Goal: Information Seeking & Learning: Check status

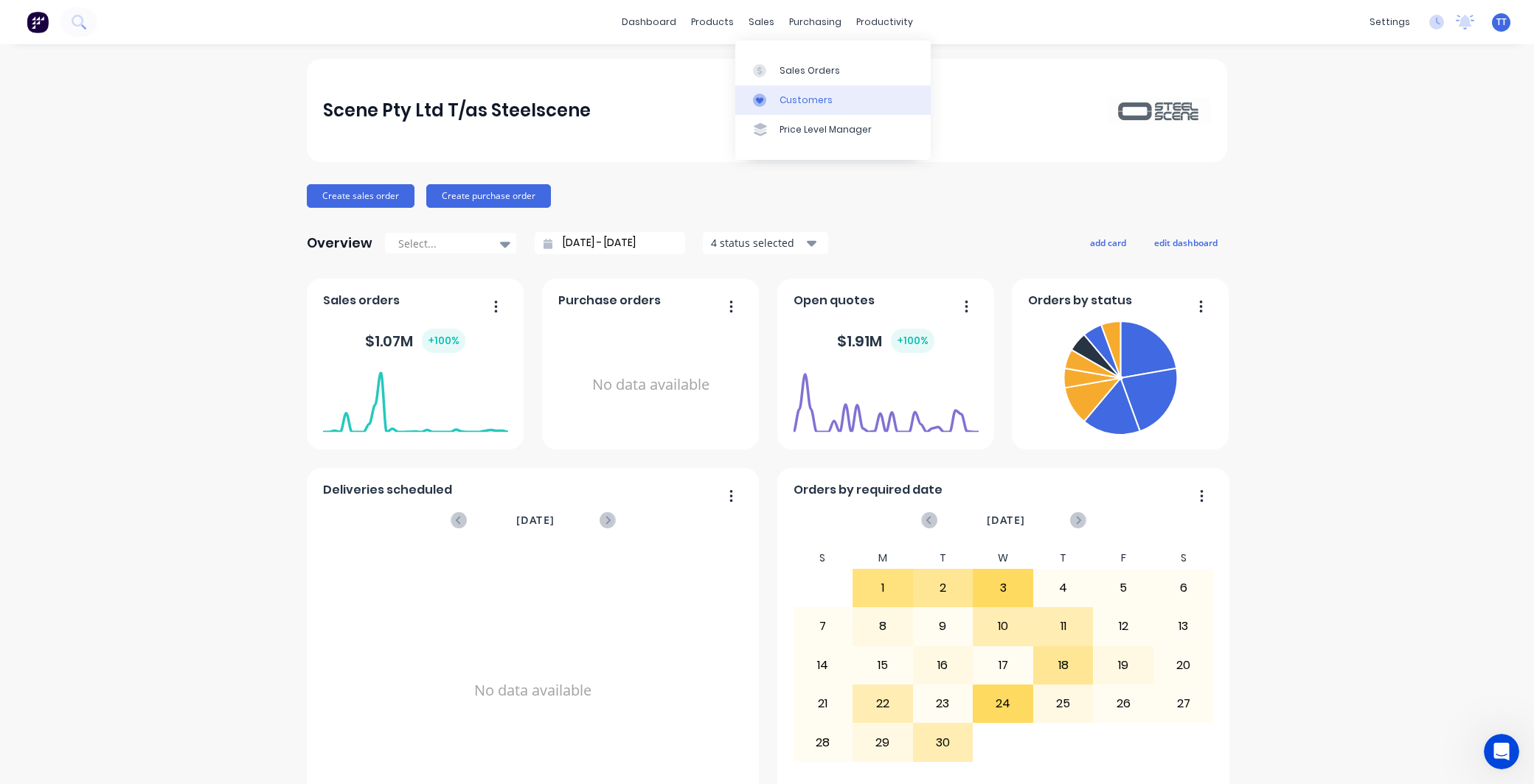
click at [802, 94] on div "Customers" at bounding box center [806, 100] width 53 height 13
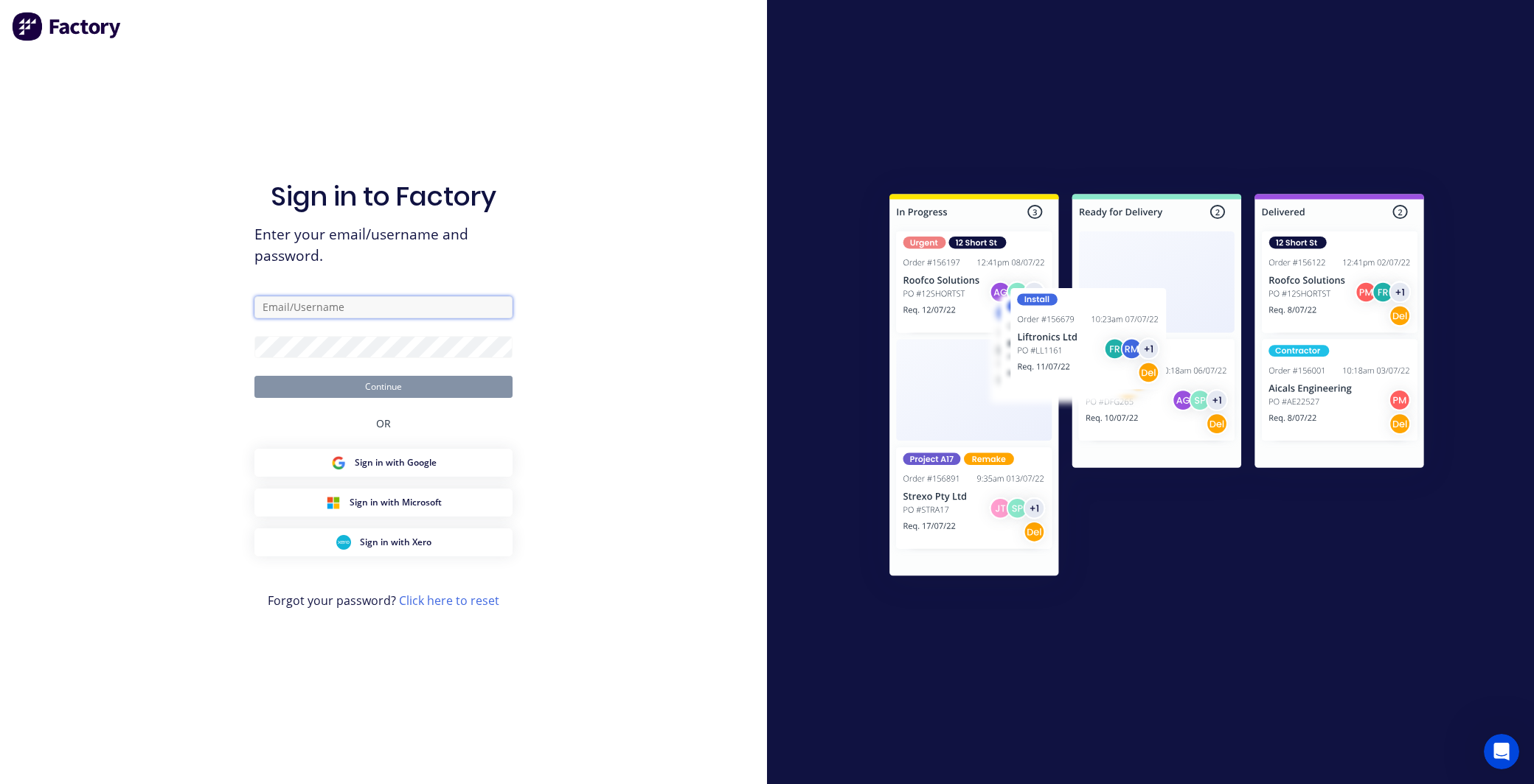
type input "[EMAIL_ADDRESS][DOMAIN_NAME]"
click at [385, 387] on button "Continue" at bounding box center [383, 387] width 258 height 22
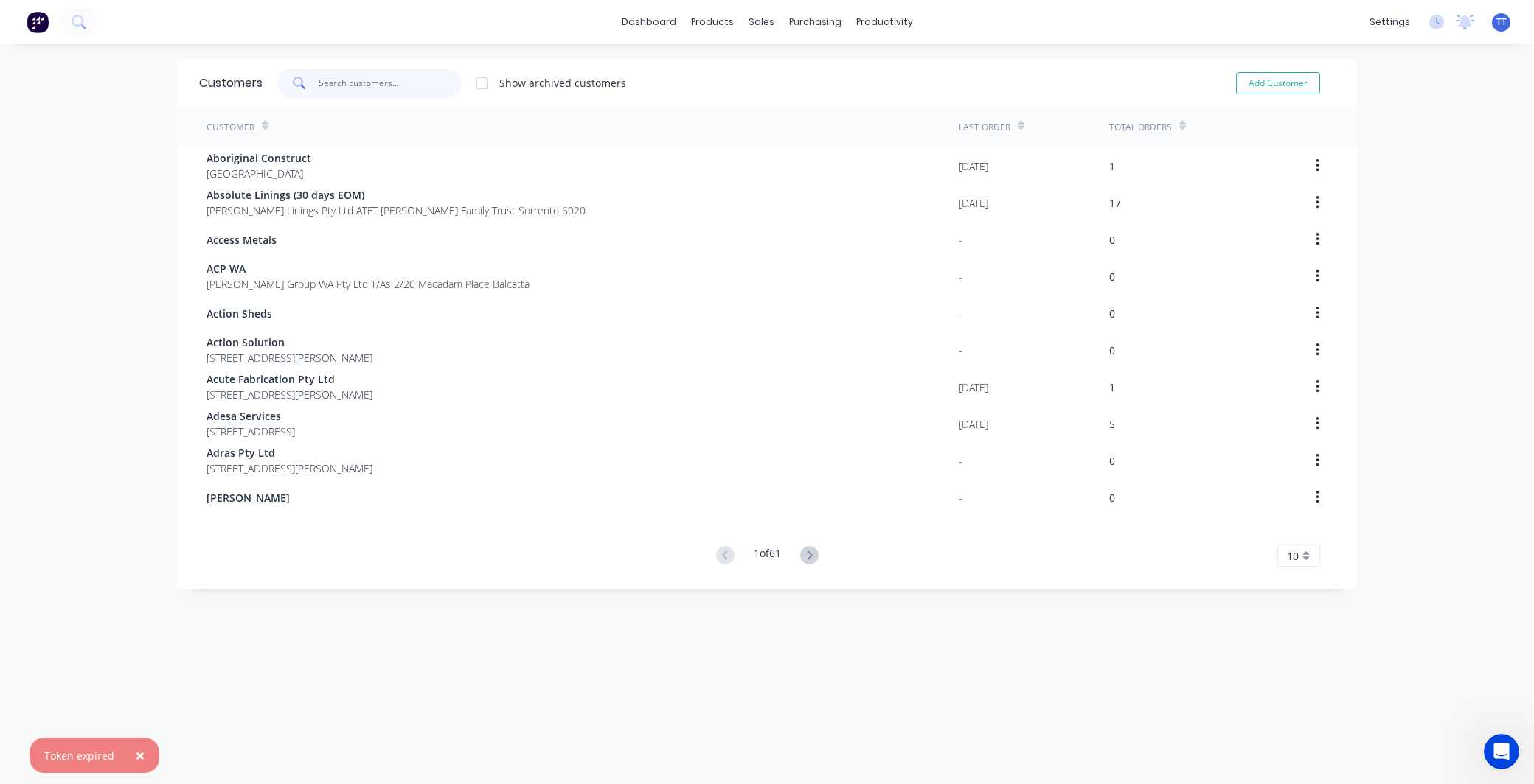
click at [377, 80] on input "text" at bounding box center [390, 83] width 143 height 30
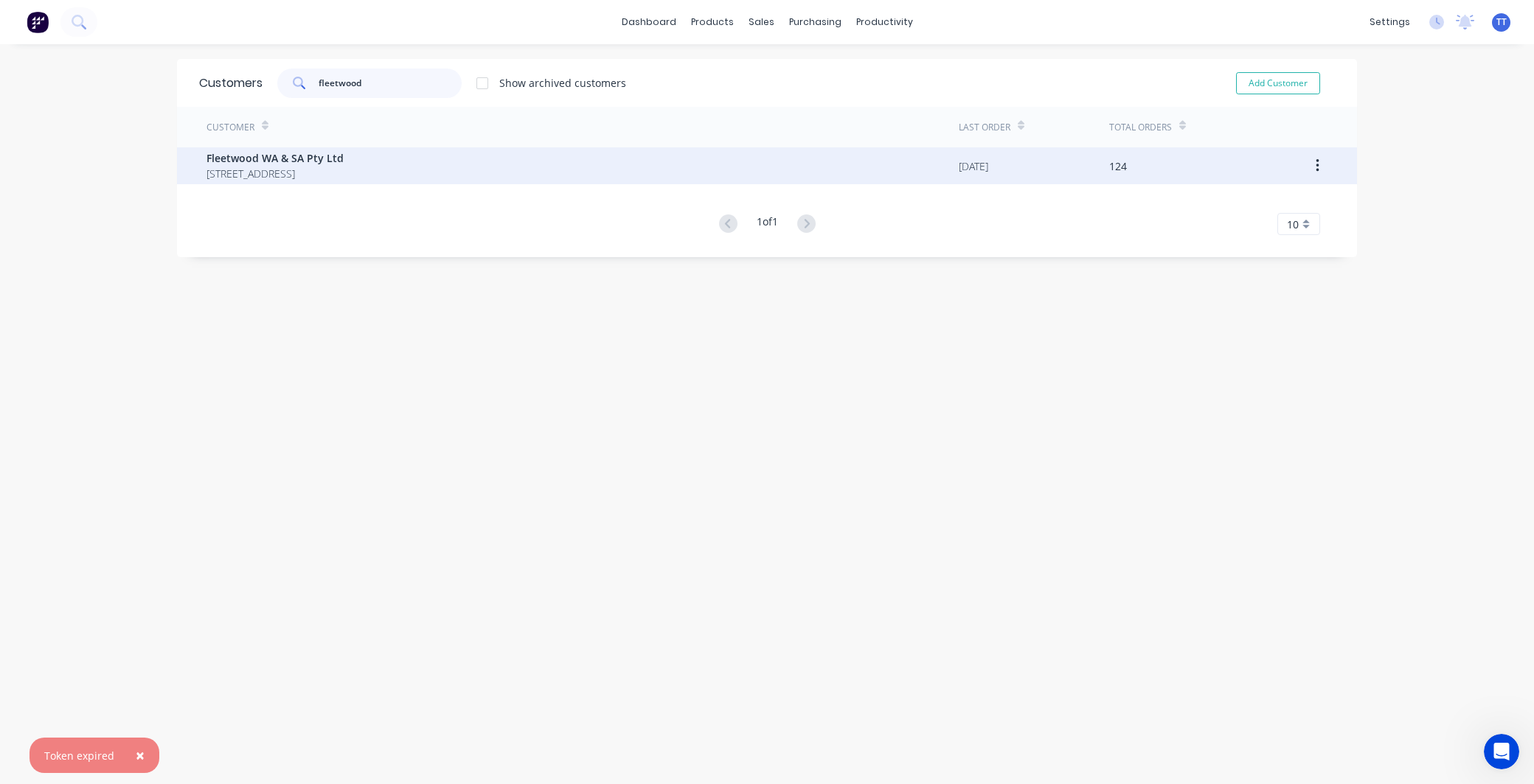
type input "fleetwood"
click at [239, 164] on span "Fleetwood WA & SA Pty Ltd" at bounding box center [275, 158] width 137 height 16
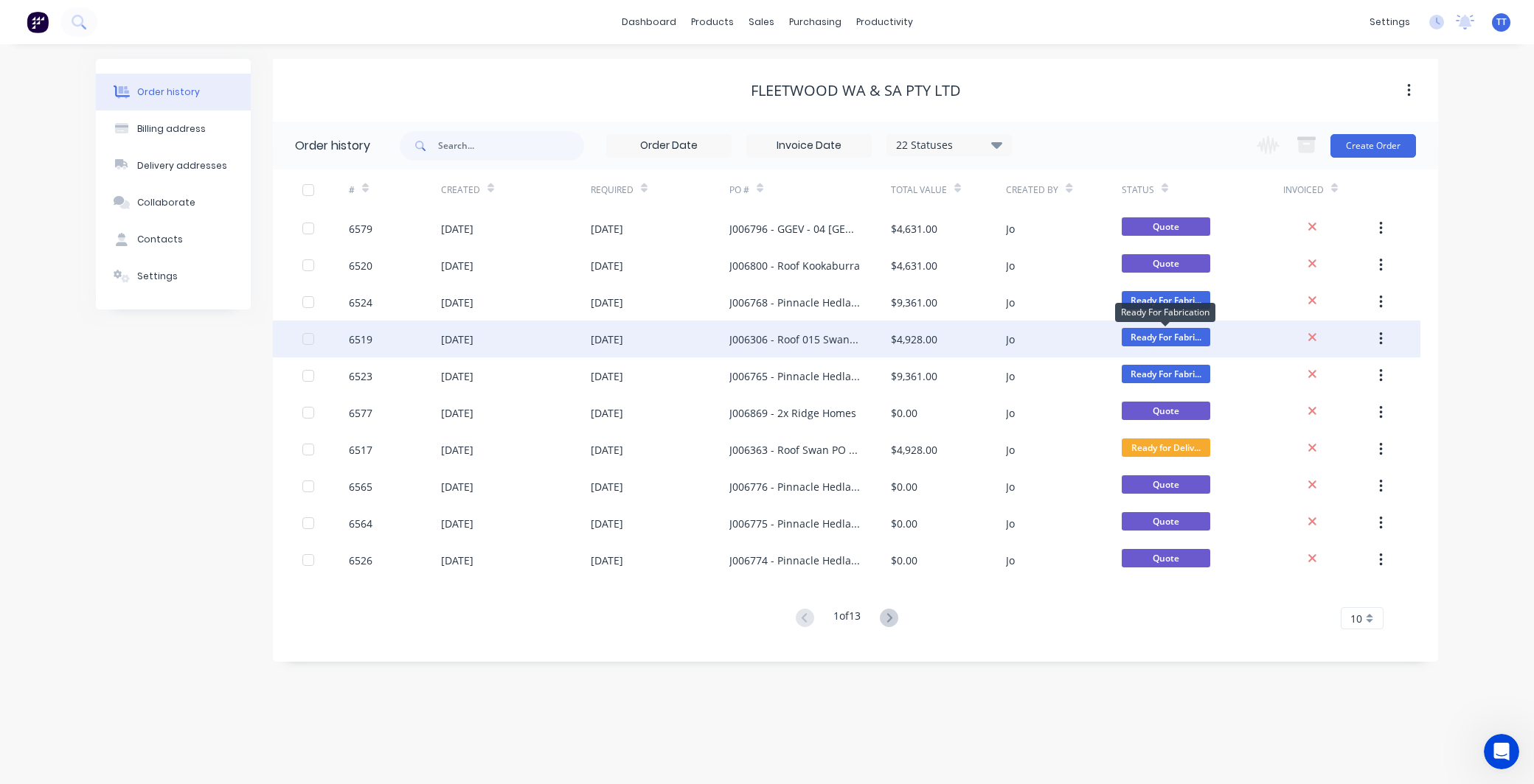
click at [1188, 335] on span "Ready For Fabri..." at bounding box center [1165, 337] width 88 height 19
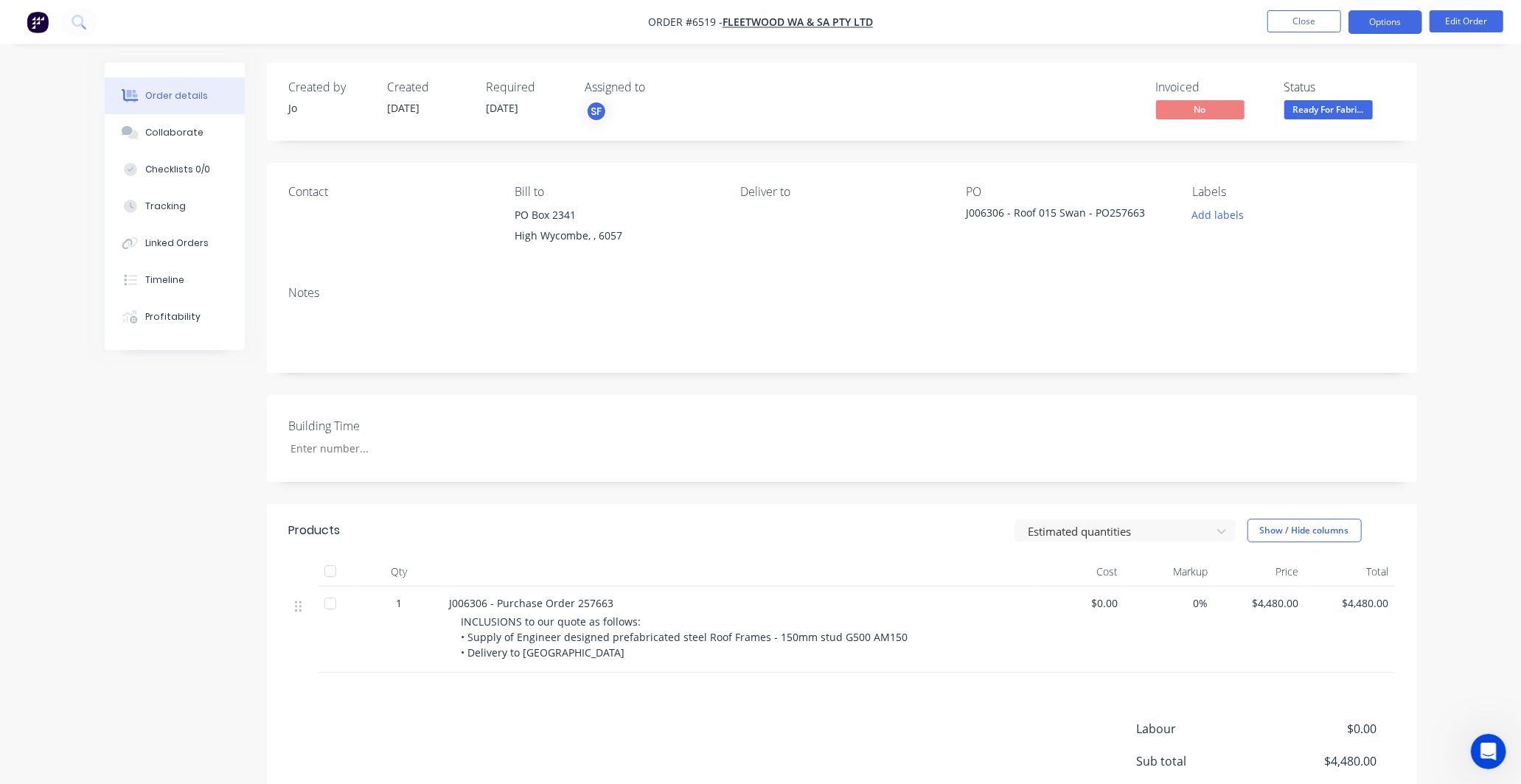
click at [1366, 16] on button "Options" at bounding box center [1386, 22] width 74 height 24
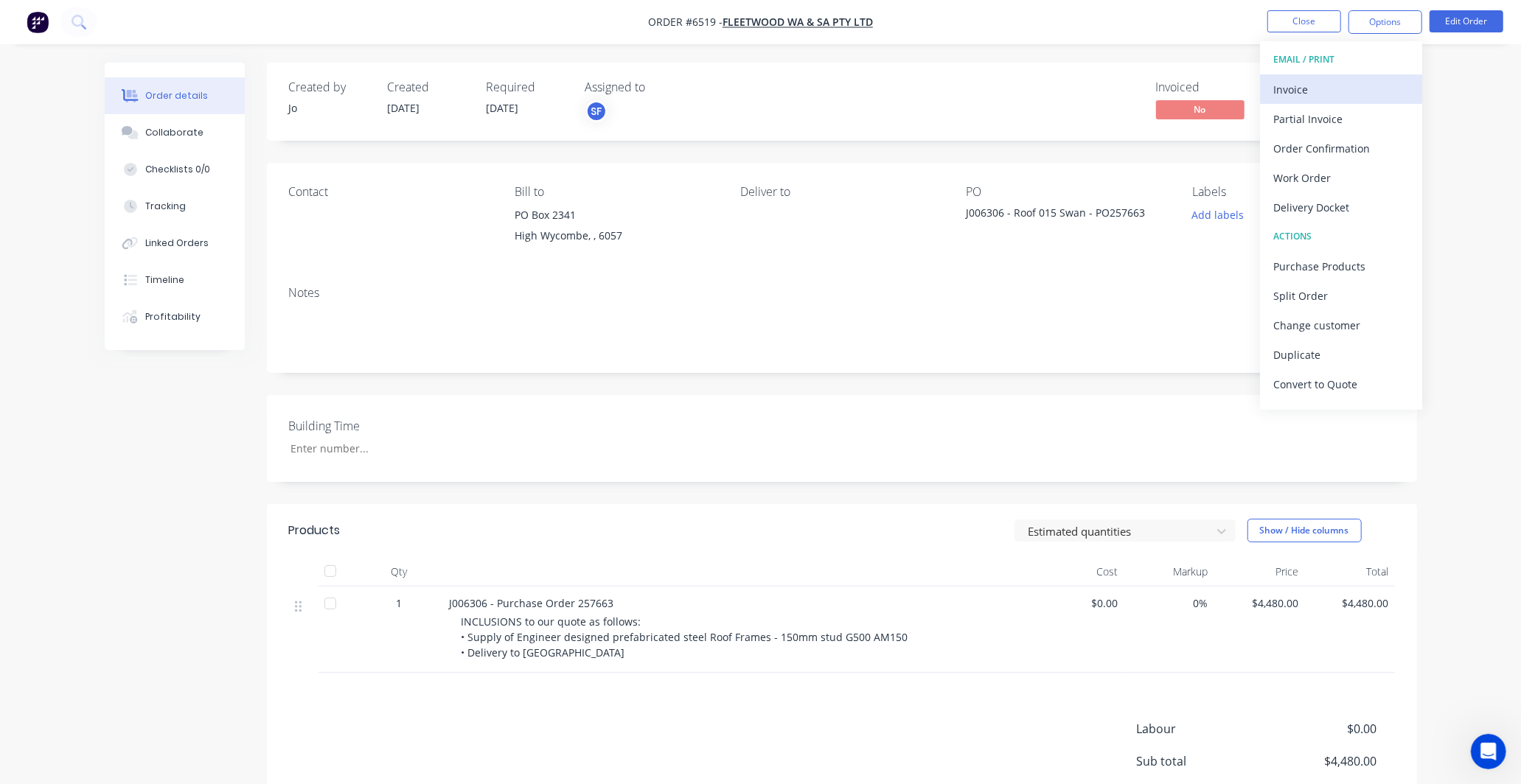
click at [1293, 83] on div "Invoice" at bounding box center [1341, 90] width 135 height 22
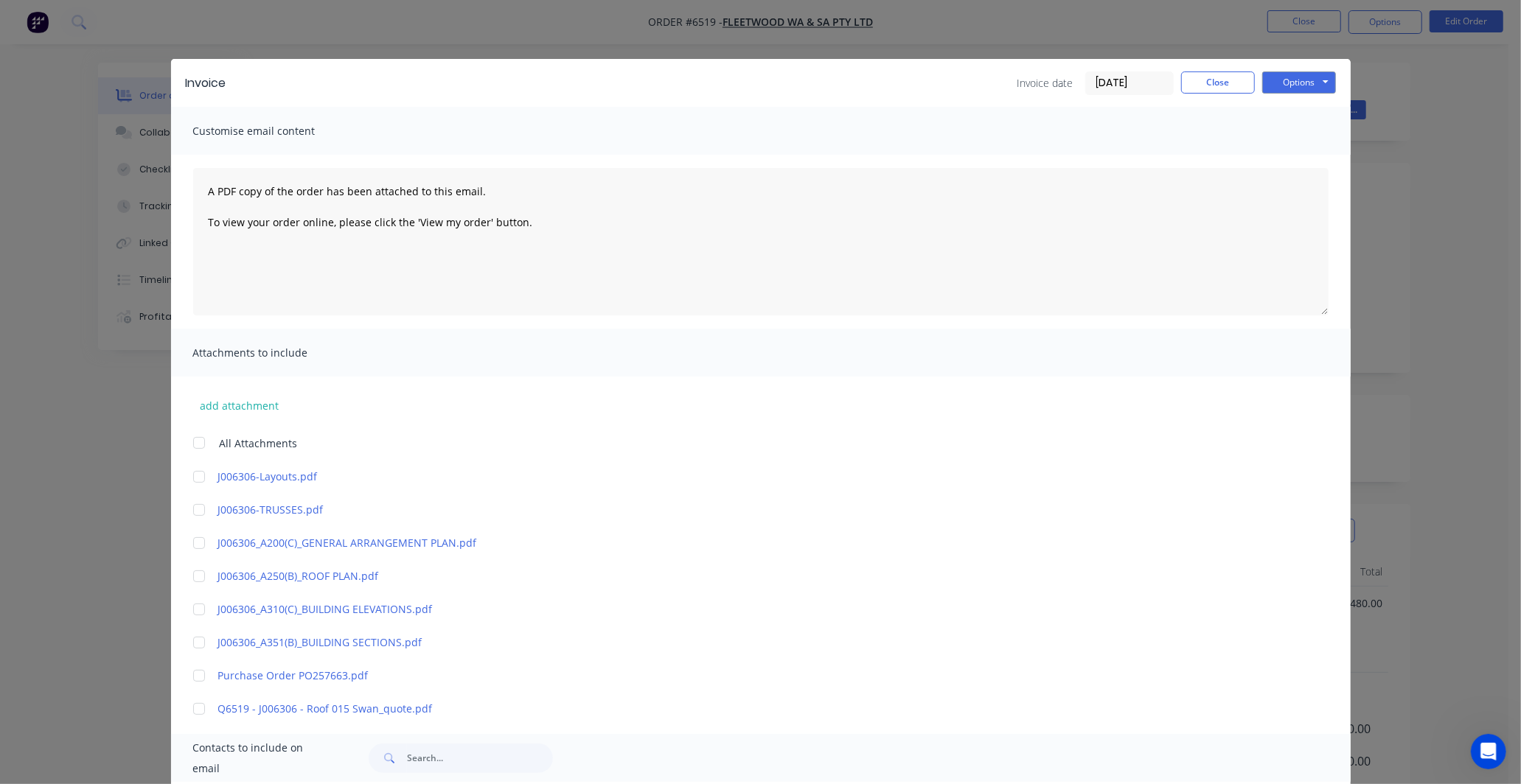
click at [192, 669] on div at bounding box center [199, 676] width 30 height 30
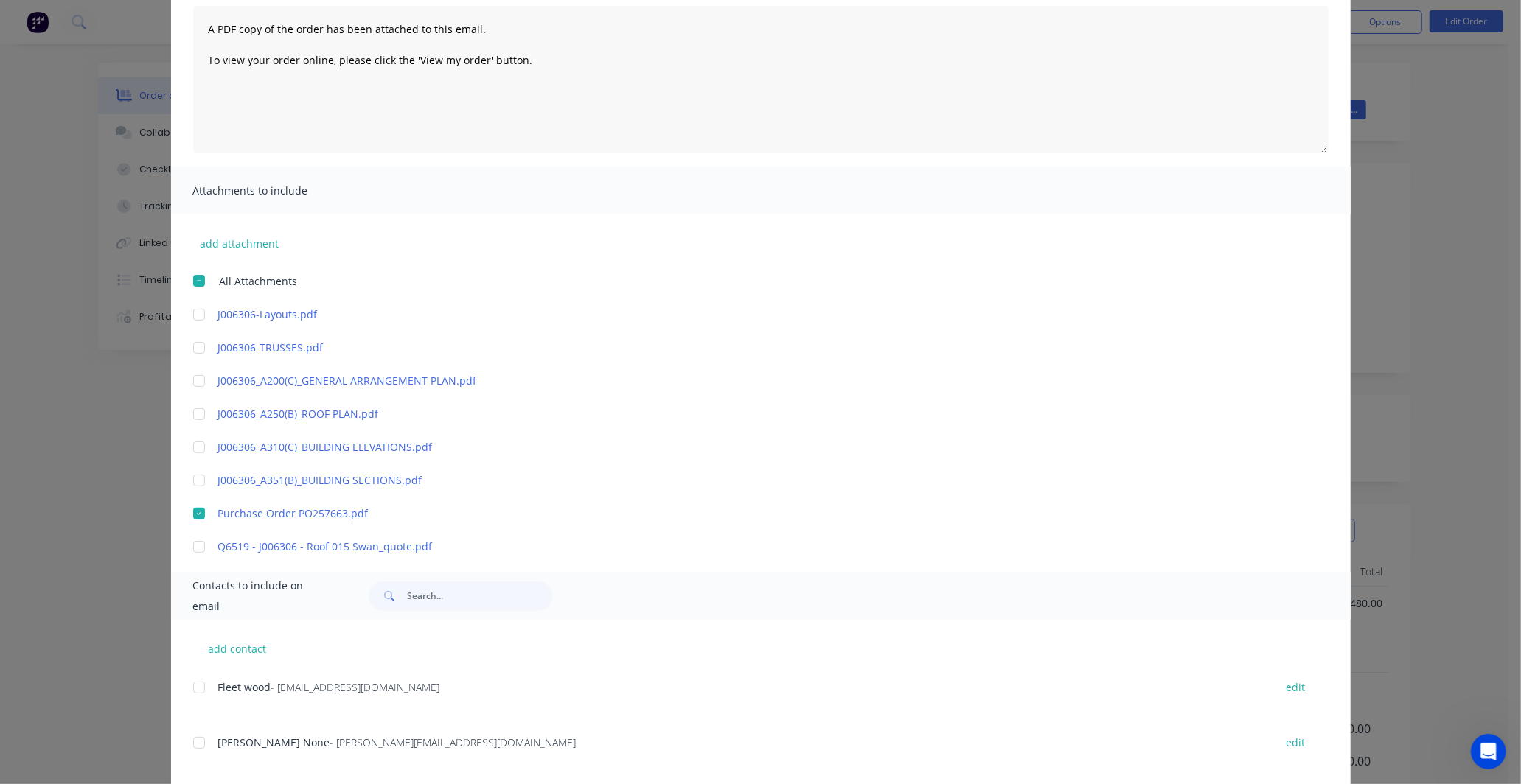
scroll to position [241, 0]
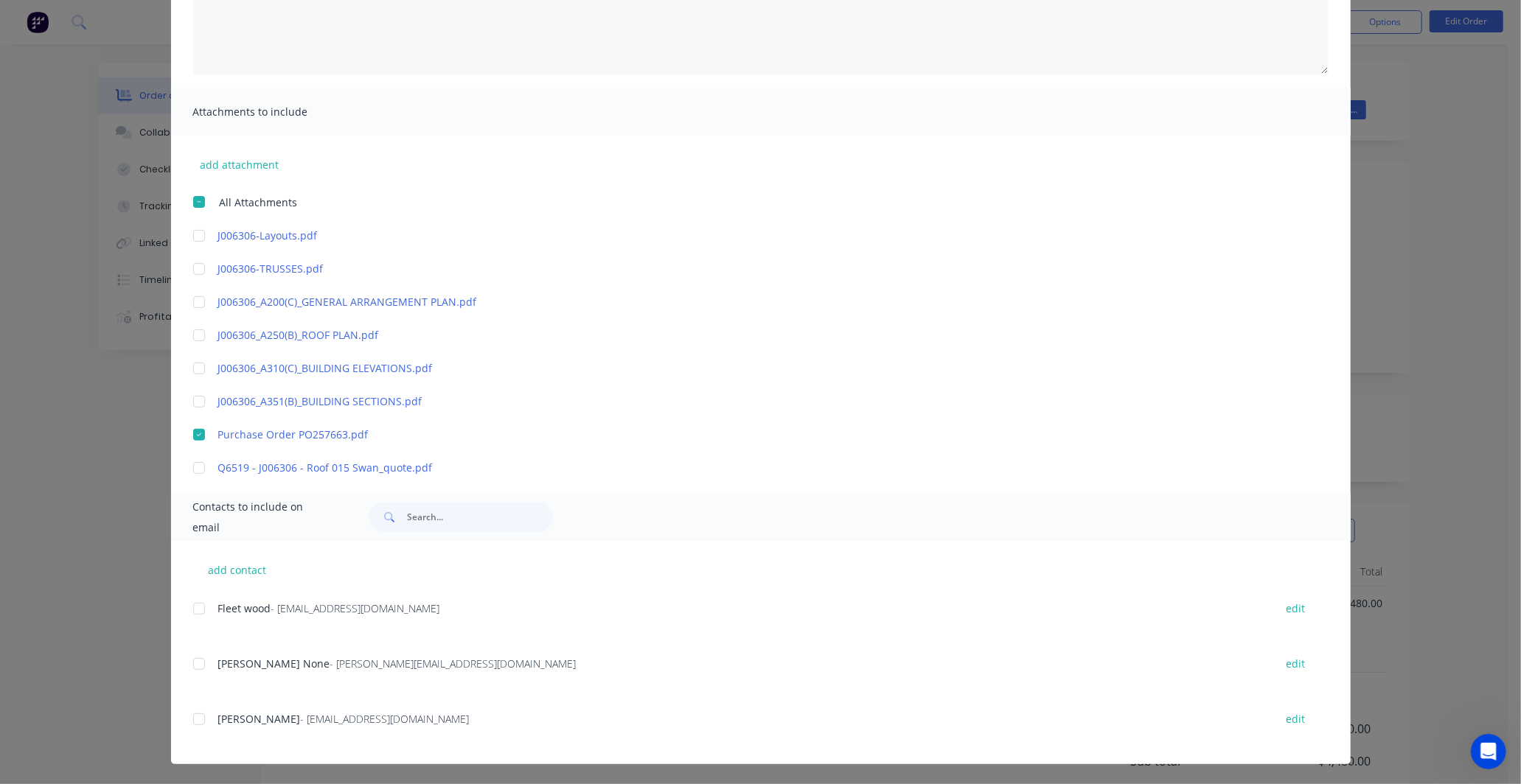
click at [196, 609] on div at bounding box center [199, 609] width 30 height 30
click at [194, 663] on div at bounding box center [199, 664] width 30 height 30
click at [194, 723] on div at bounding box center [199, 720] width 30 height 30
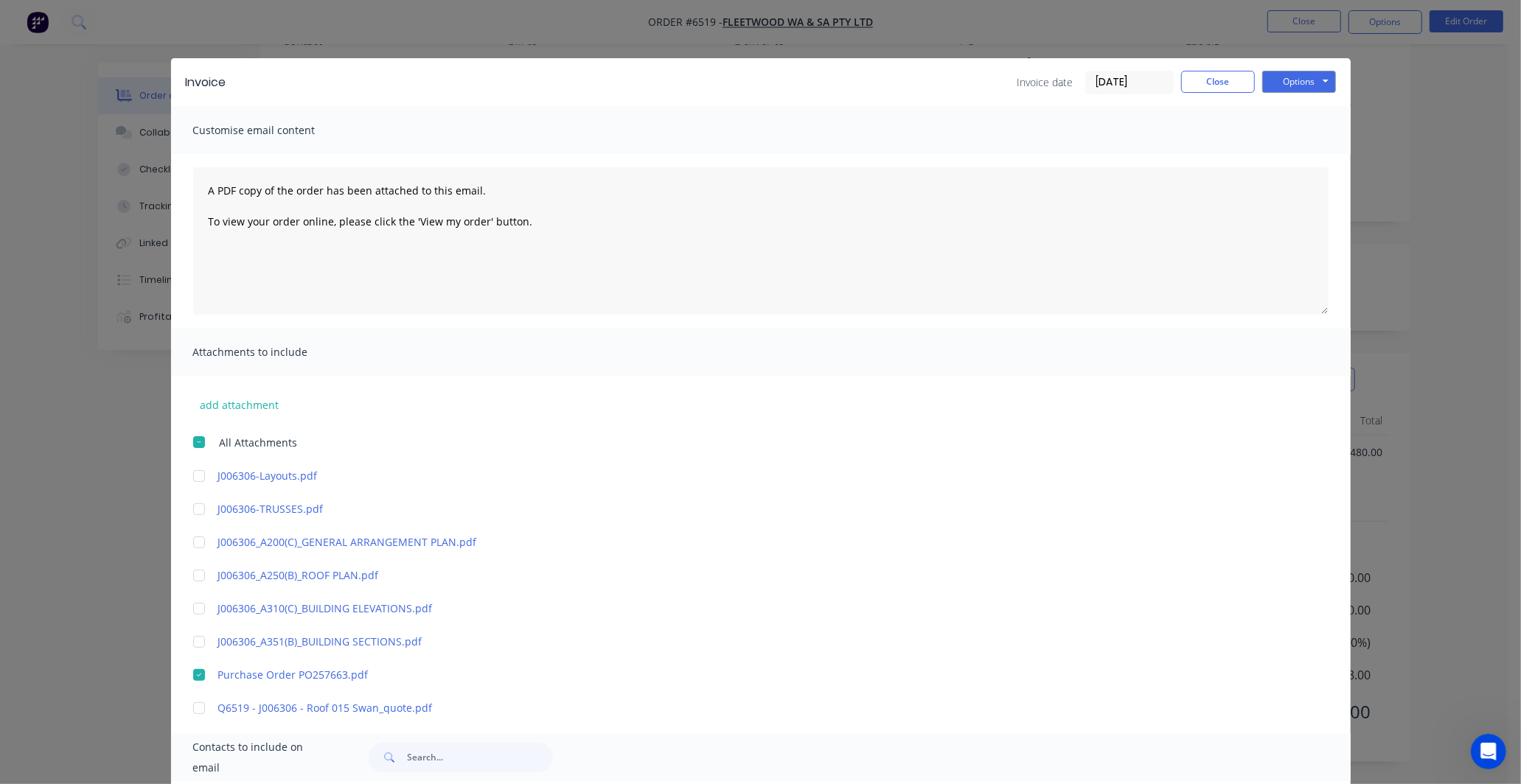
scroll to position [0, 0]
click at [1323, 83] on button "Options" at bounding box center [1298, 82] width 74 height 22
click at [1299, 108] on button "Preview" at bounding box center [1308, 109] width 94 height 25
click at [190, 672] on div at bounding box center [199, 676] width 30 height 30
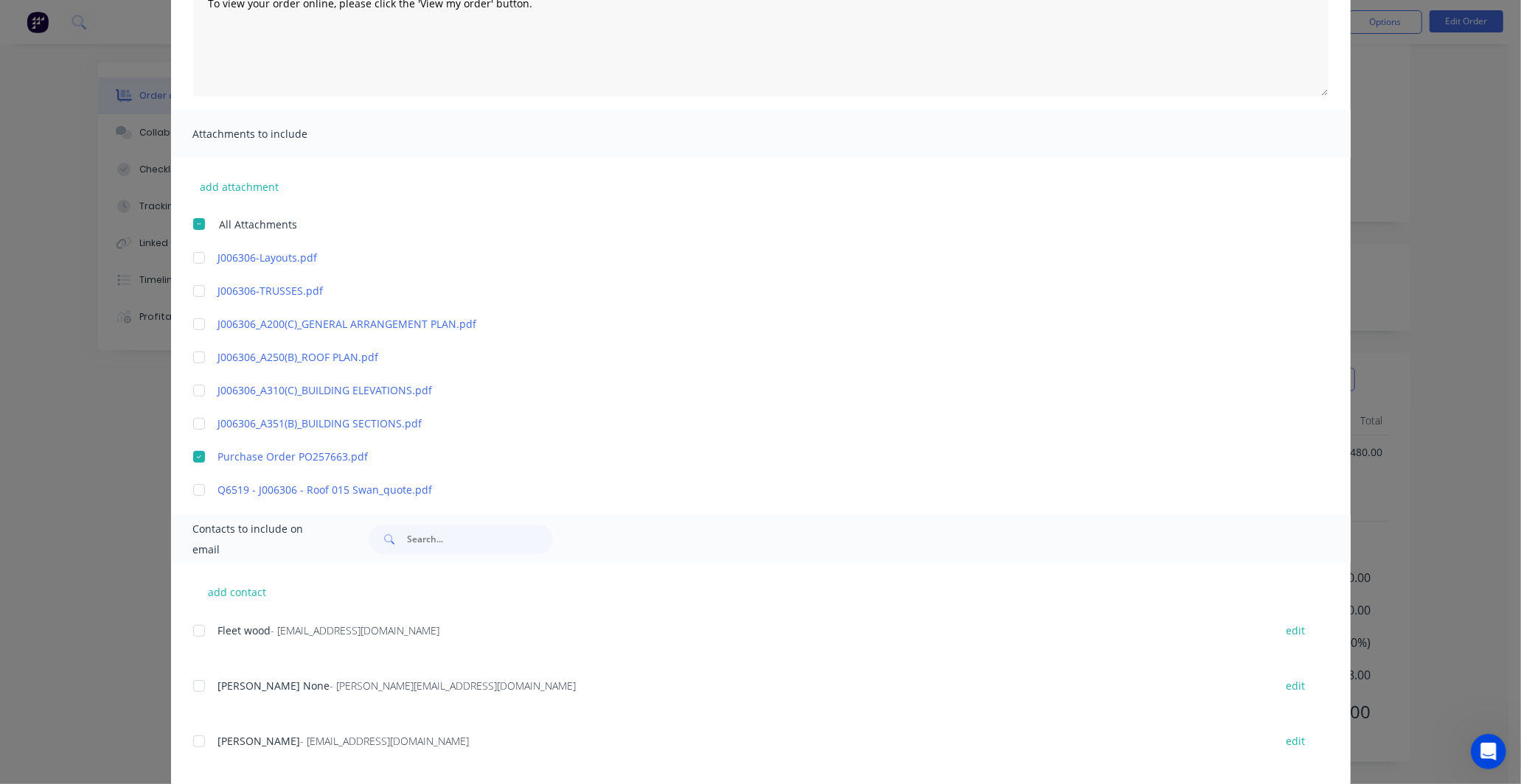
scroll to position [241, 0]
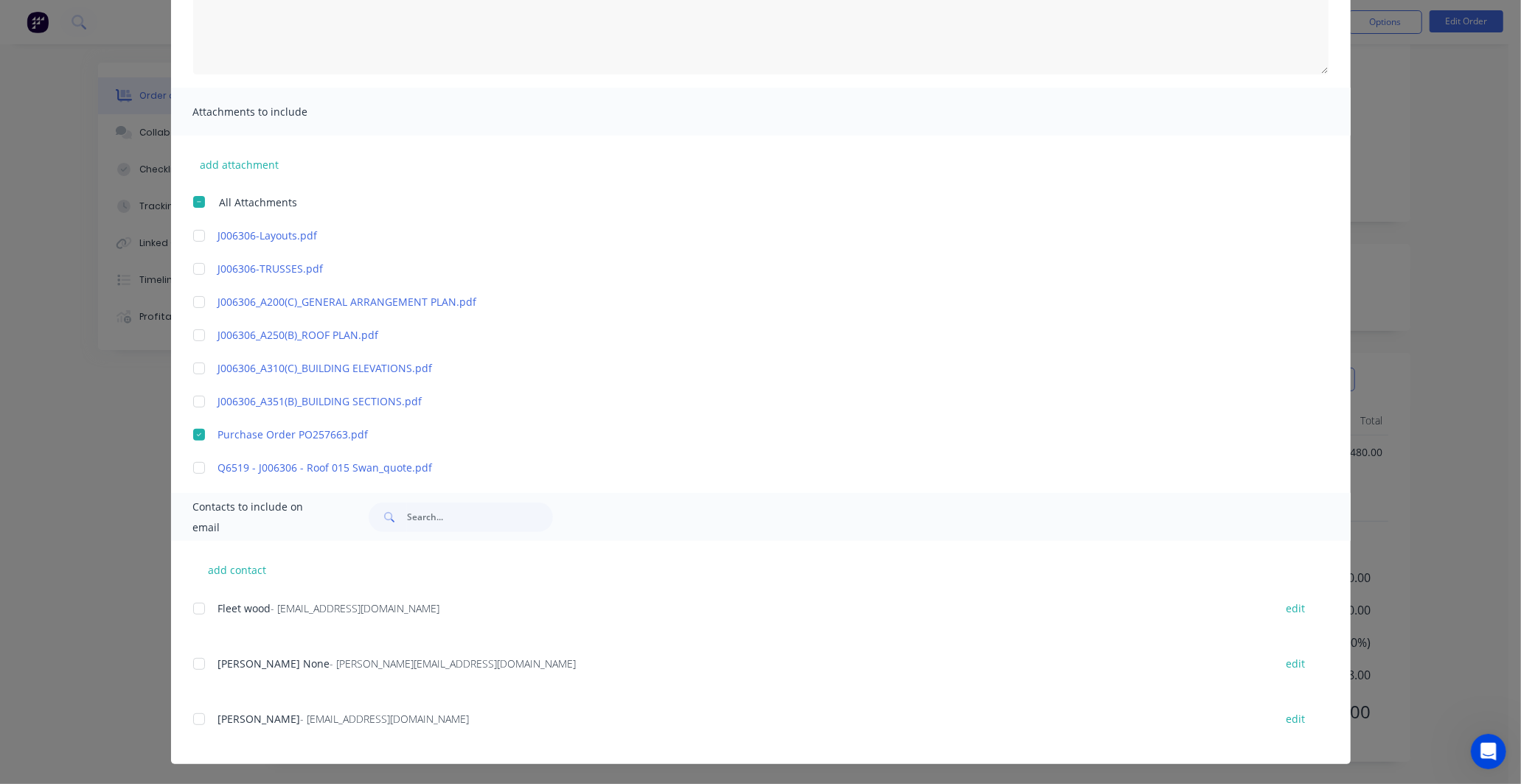
click at [271, 612] on span "- [EMAIL_ADDRESS][DOMAIN_NAME]" at bounding box center [355, 608] width 169 height 14
click at [190, 610] on div at bounding box center [199, 609] width 30 height 30
drag, startPoint x: 189, startPoint y: 659, endPoint x: 197, endPoint y: 678, distance: 20.6
click at [193, 659] on div at bounding box center [199, 664] width 30 height 30
click at [189, 724] on div at bounding box center [199, 720] width 30 height 30
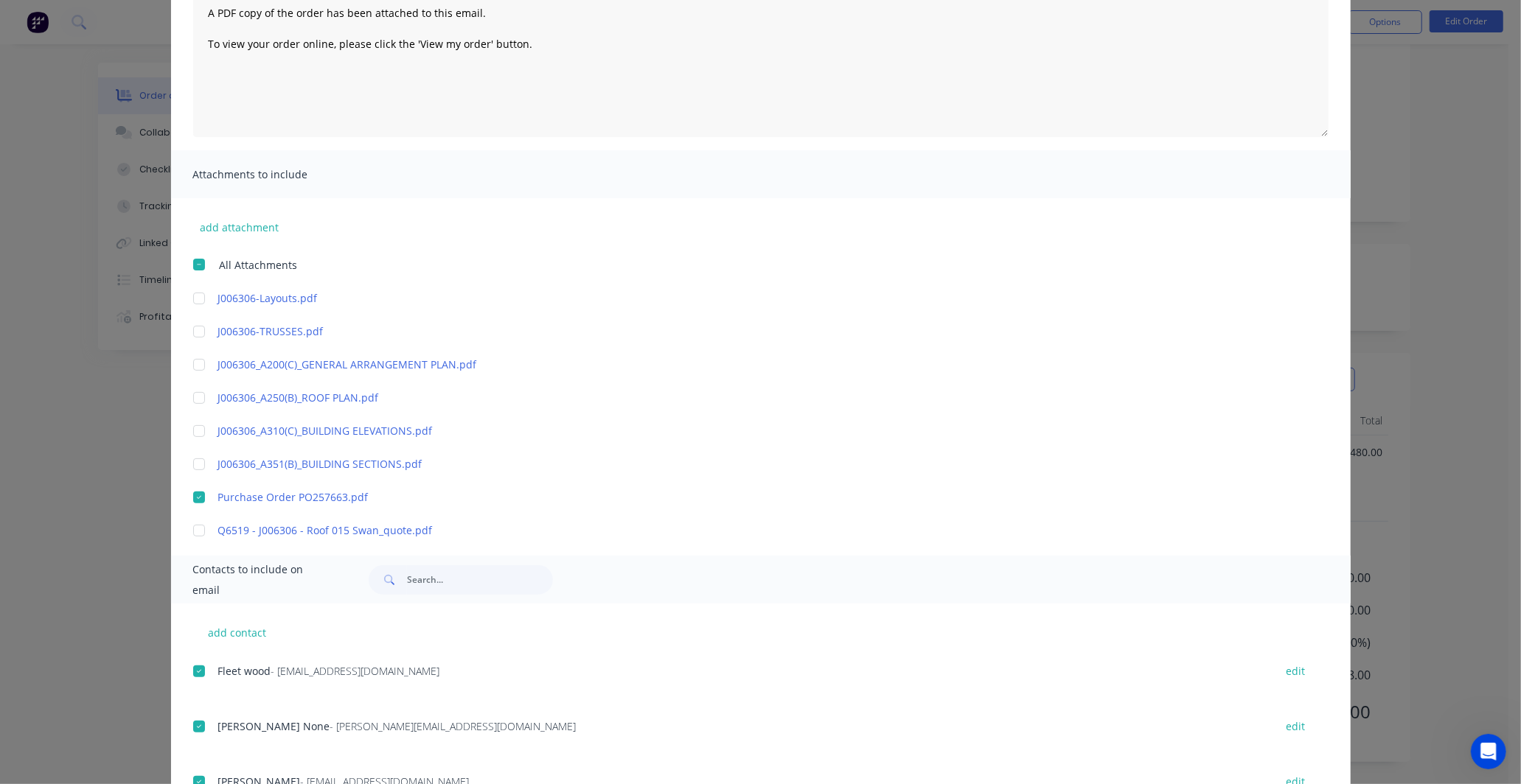
scroll to position [0, 0]
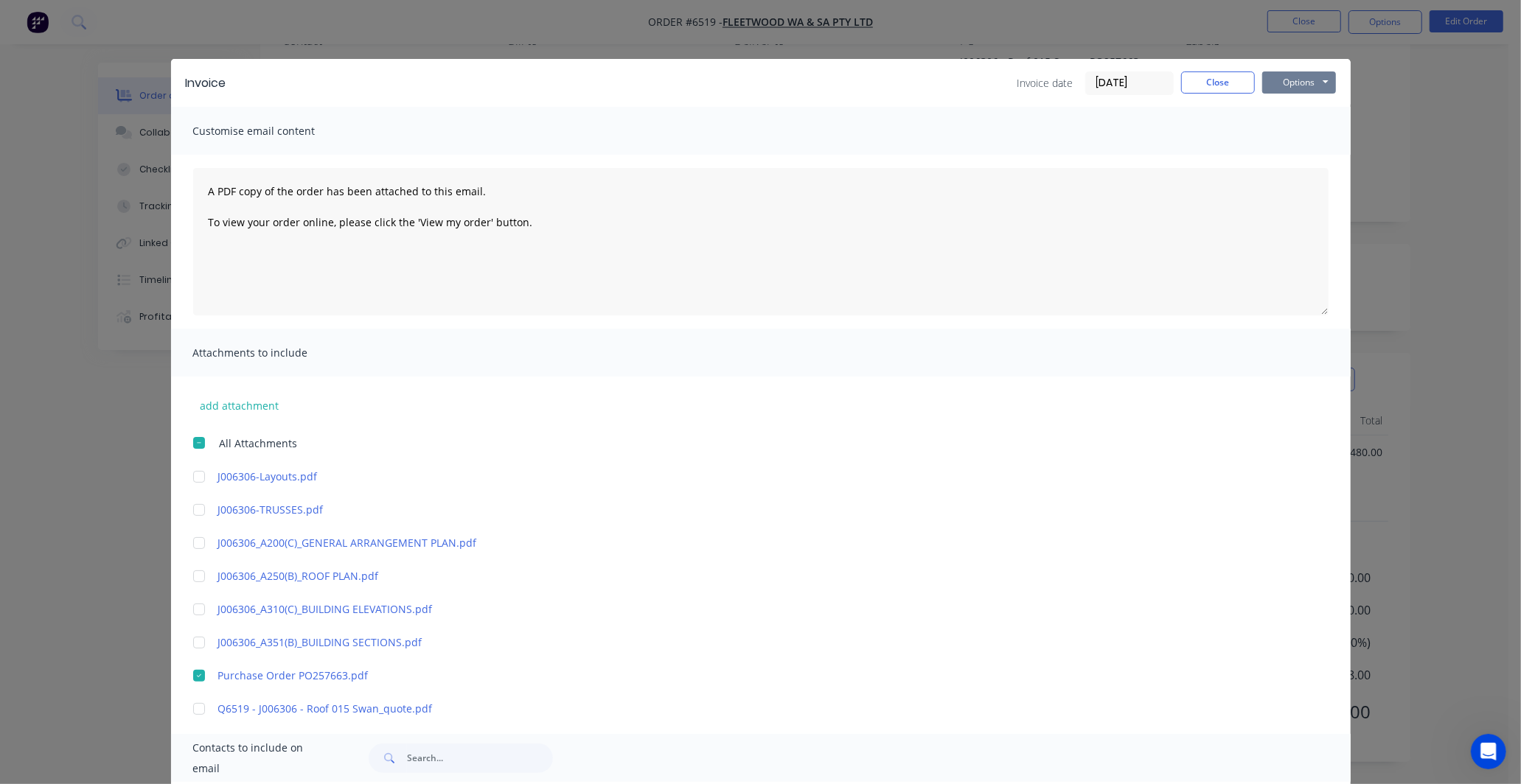
click at [1318, 81] on button "Options" at bounding box center [1298, 82] width 74 height 22
click at [1291, 152] on button "Email" at bounding box center [1308, 157] width 94 height 25
click at [1218, 79] on button "Close" at bounding box center [1217, 82] width 74 height 22
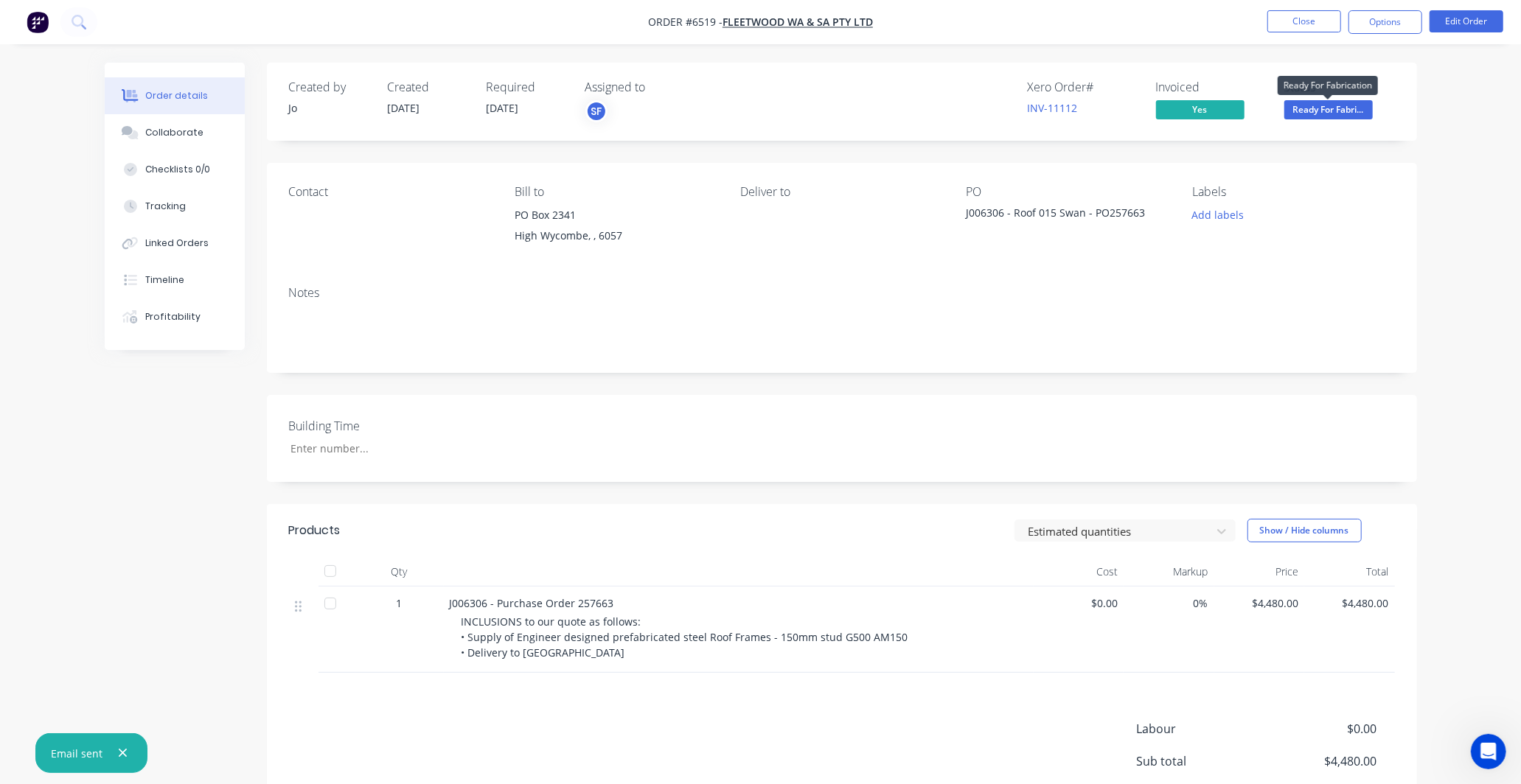
click at [1354, 107] on span "Ready For Fabri..." at bounding box center [1328, 109] width 88 height 19
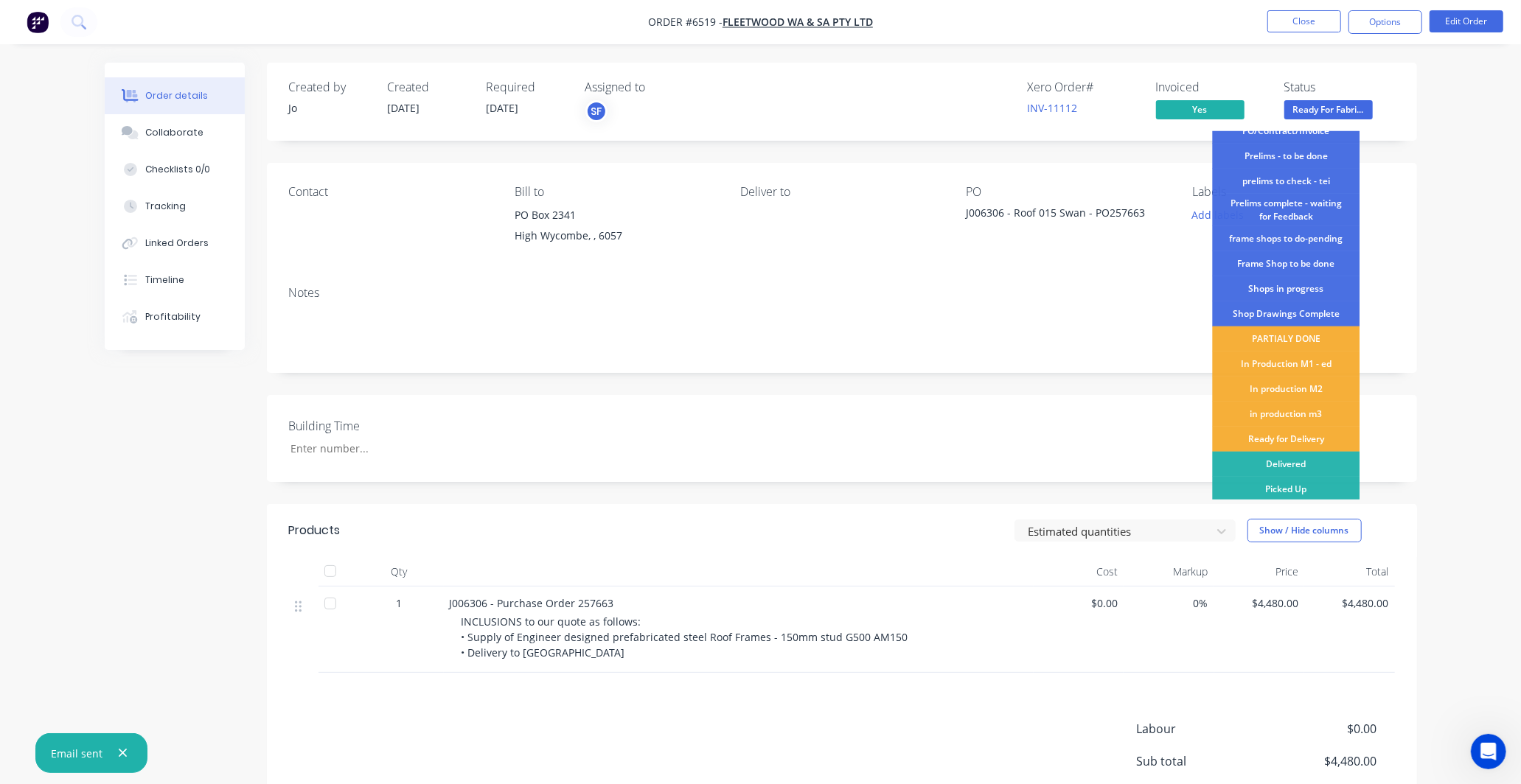
scroll to position [40, 0]
click at [1280, 460] on div "Delivered" at bounding box center [1286, 463] width 147 height 25
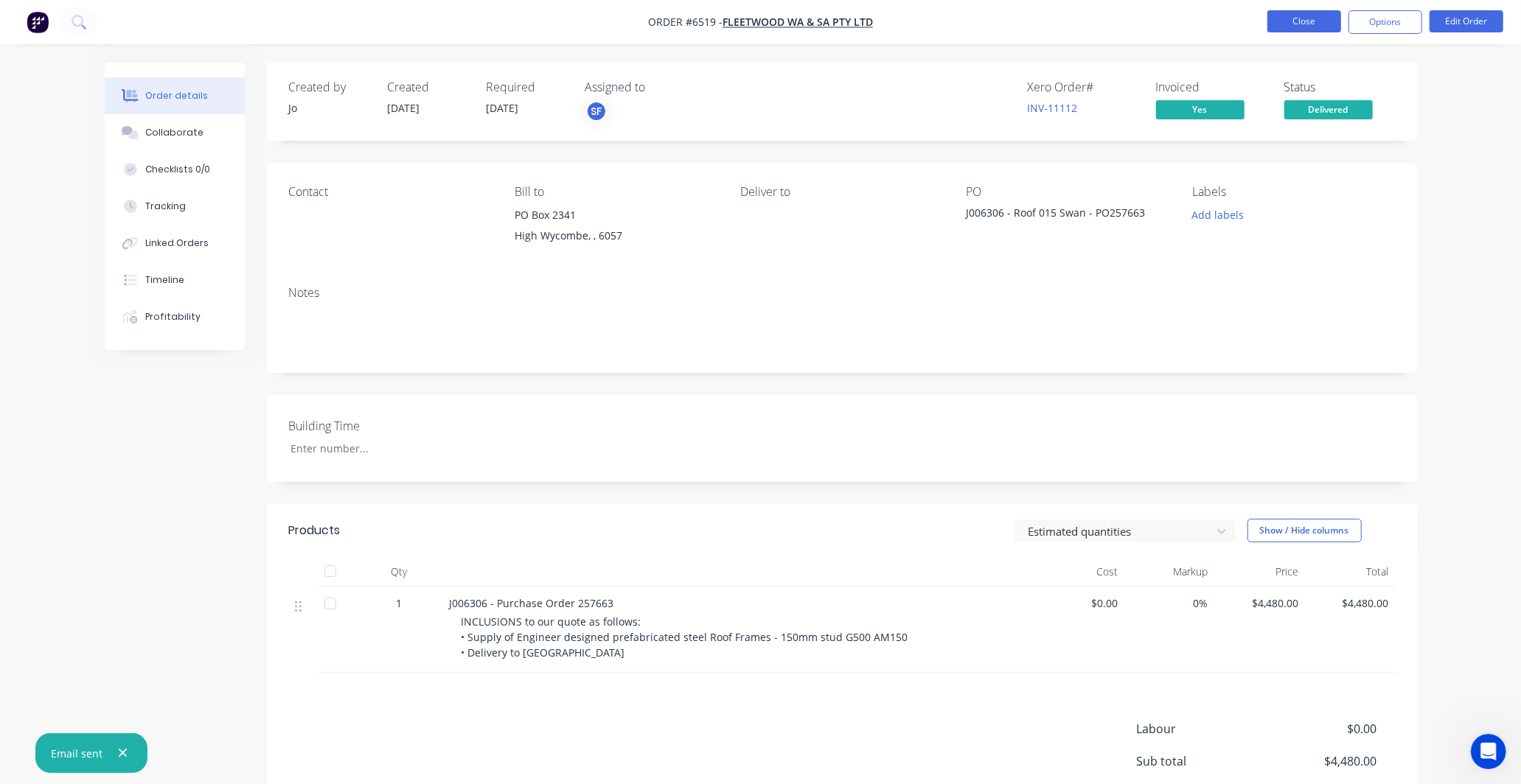
click at [1308, 24] on button "Close" at bounding box center [1304, 21] width 74 height 22
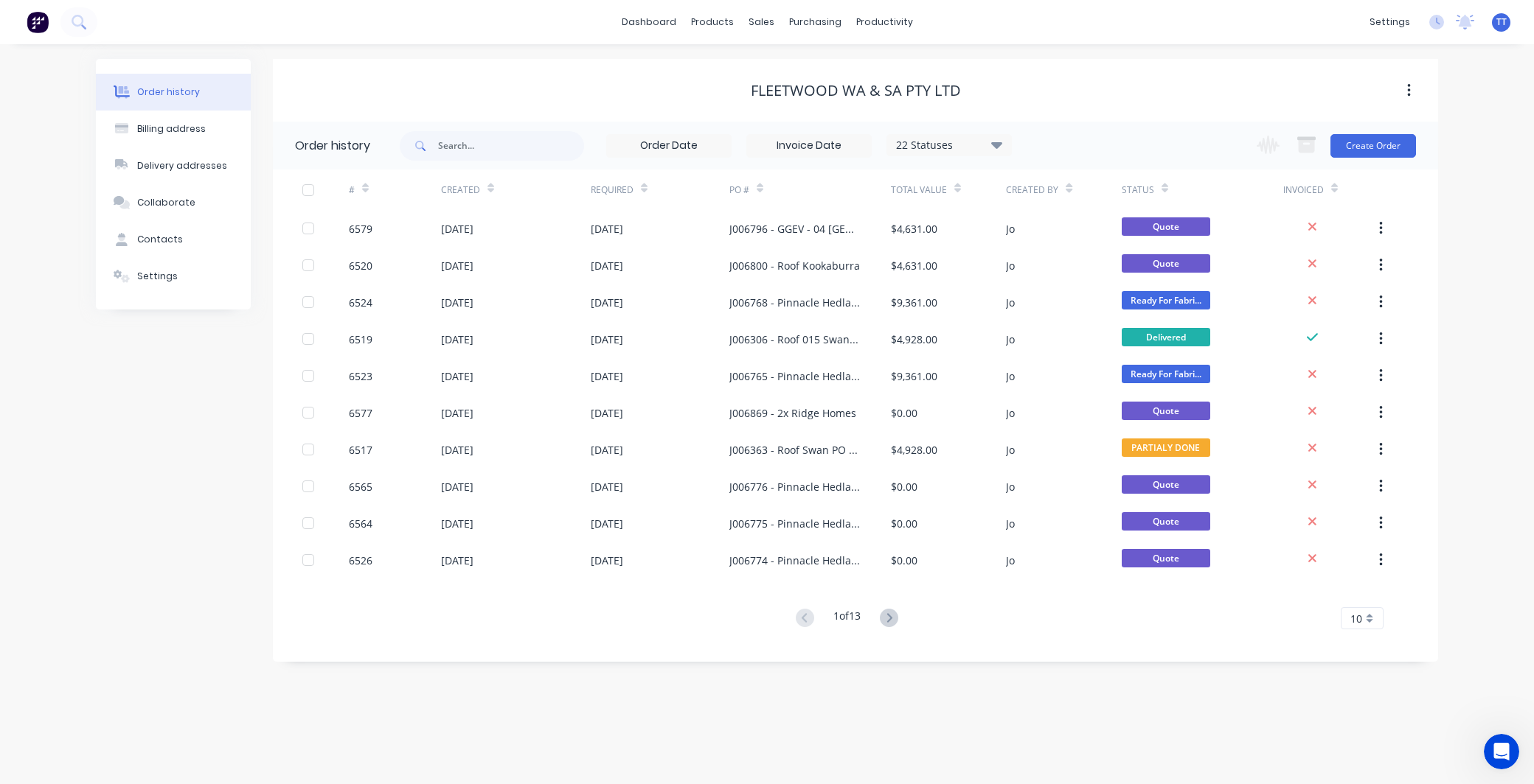
click at [1477, 431] on div "Order history Billing address Delivery addresses Collaborate Contacts Settings …" at bounding box center [767, 414] width 1534 height 740
click at [815, 98] on div "Customers" at bounding box center [813, 100] width 53 height 13
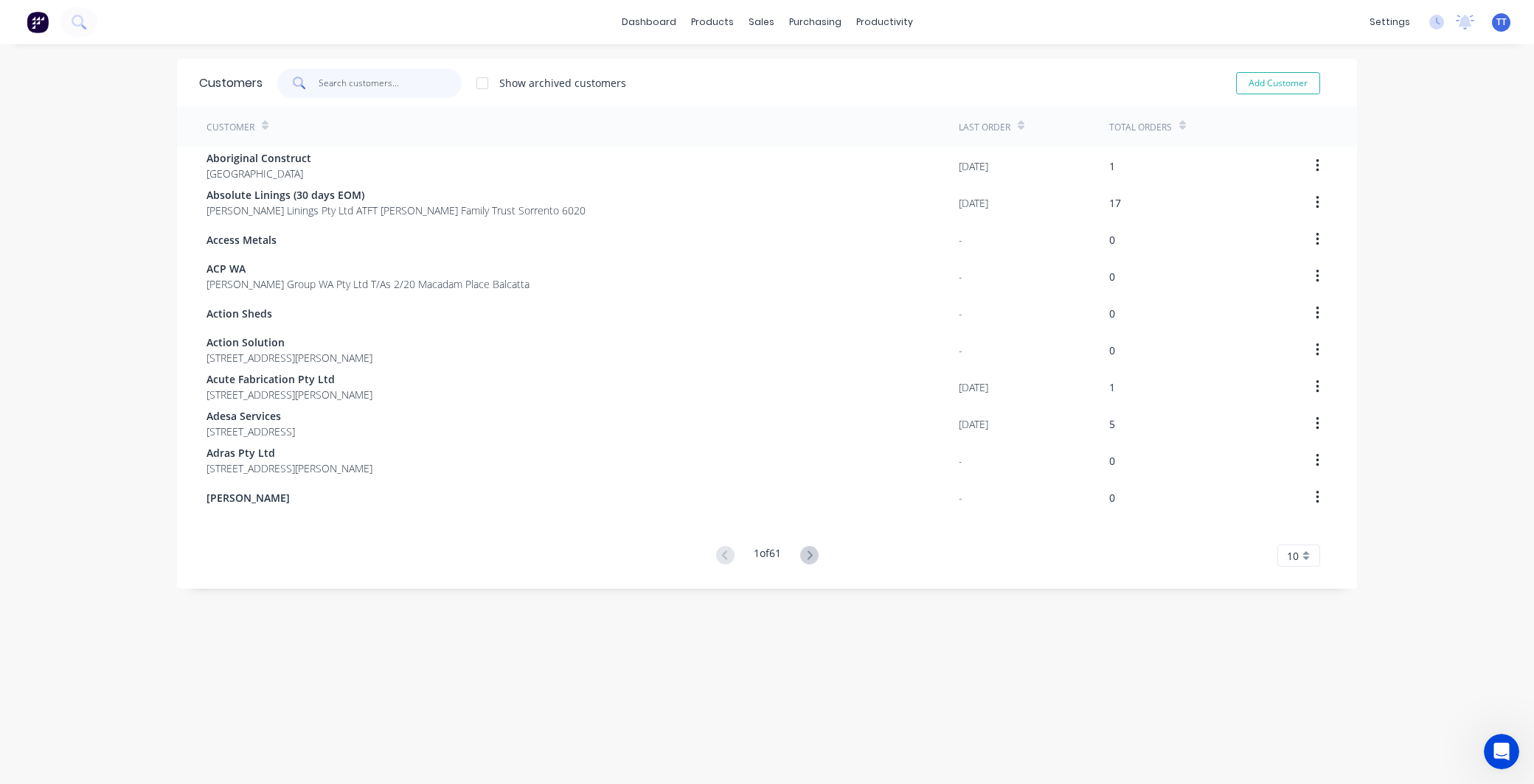
click at [342, 81] on input "text" at bounding box center [390, 83] width 143 height 30
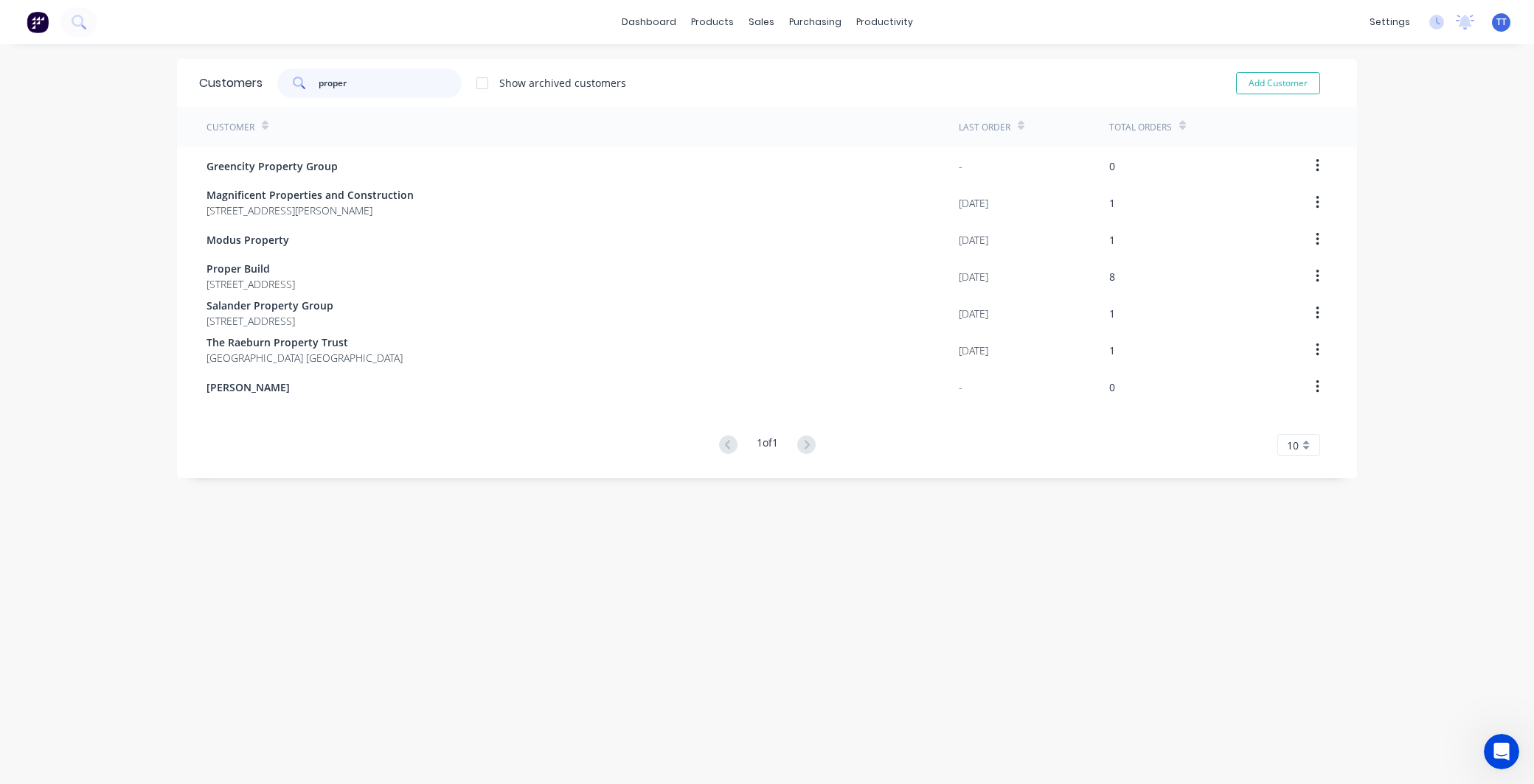
type input "proper"
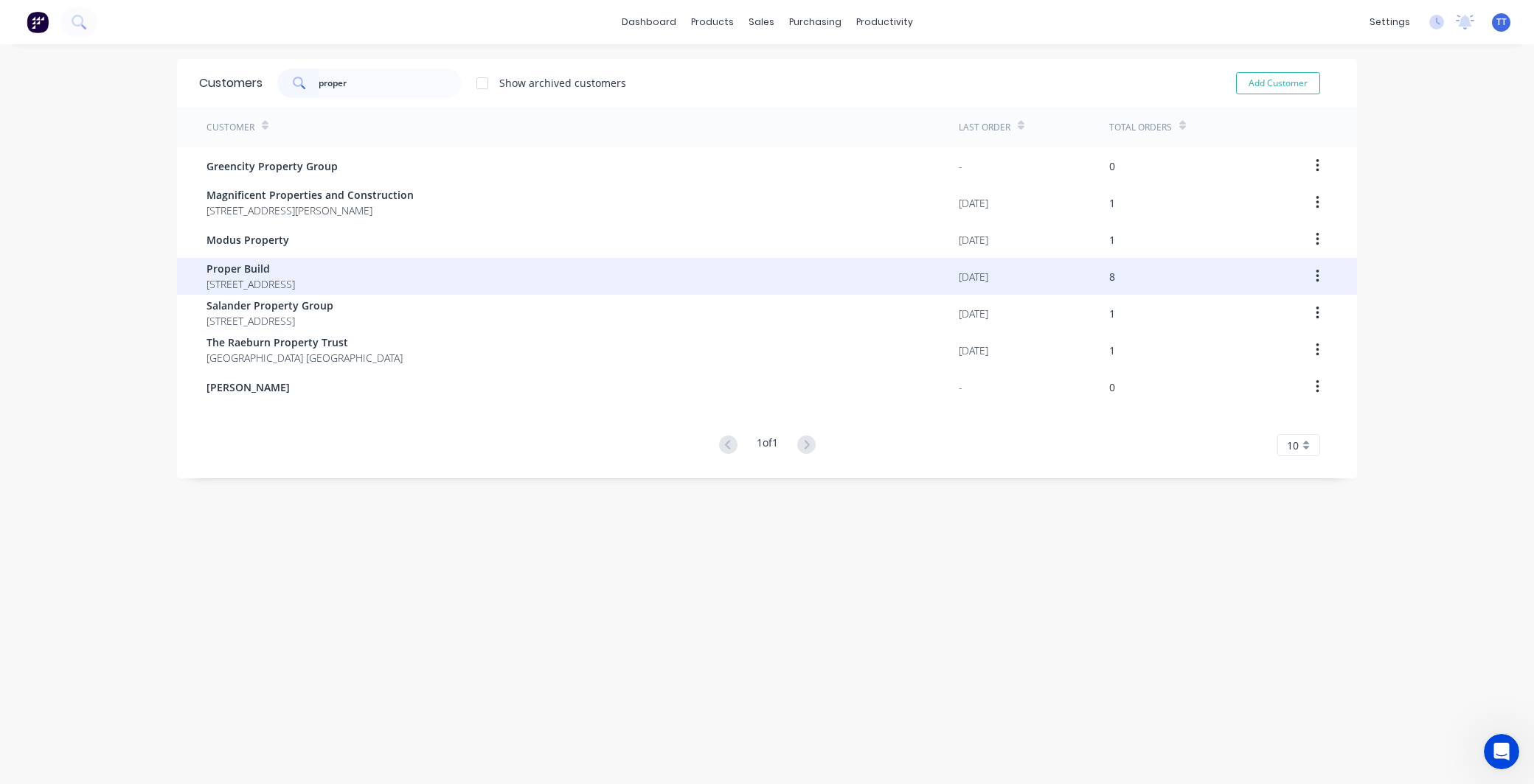
click at [295, 277] on span "[STREET_ADDRESS]" at bounding box center [250, 285] width 88 height 16
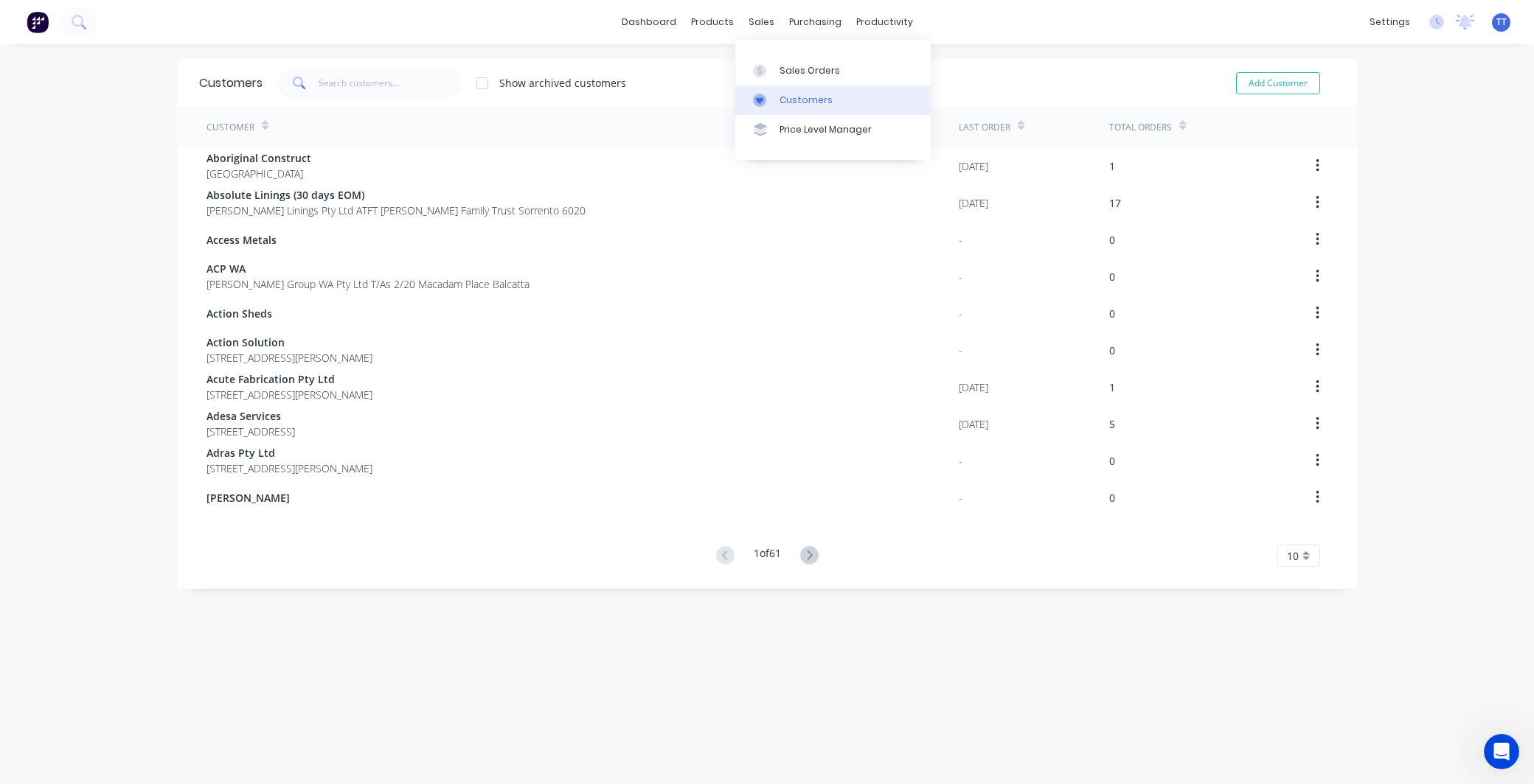
click at [793, 92] on link "Customers" at bounding box center [833, 100] width 196 height 30
click at [804, 100] on div "Customers" at bounding box center [806, 100] width 53 height 13
click at [813, 98] on div "Customers" at bounding box center [806, 100] width 53 height 13
click at [357, 80] on input "text" at bounding box center [390, 83] width 143 height 30
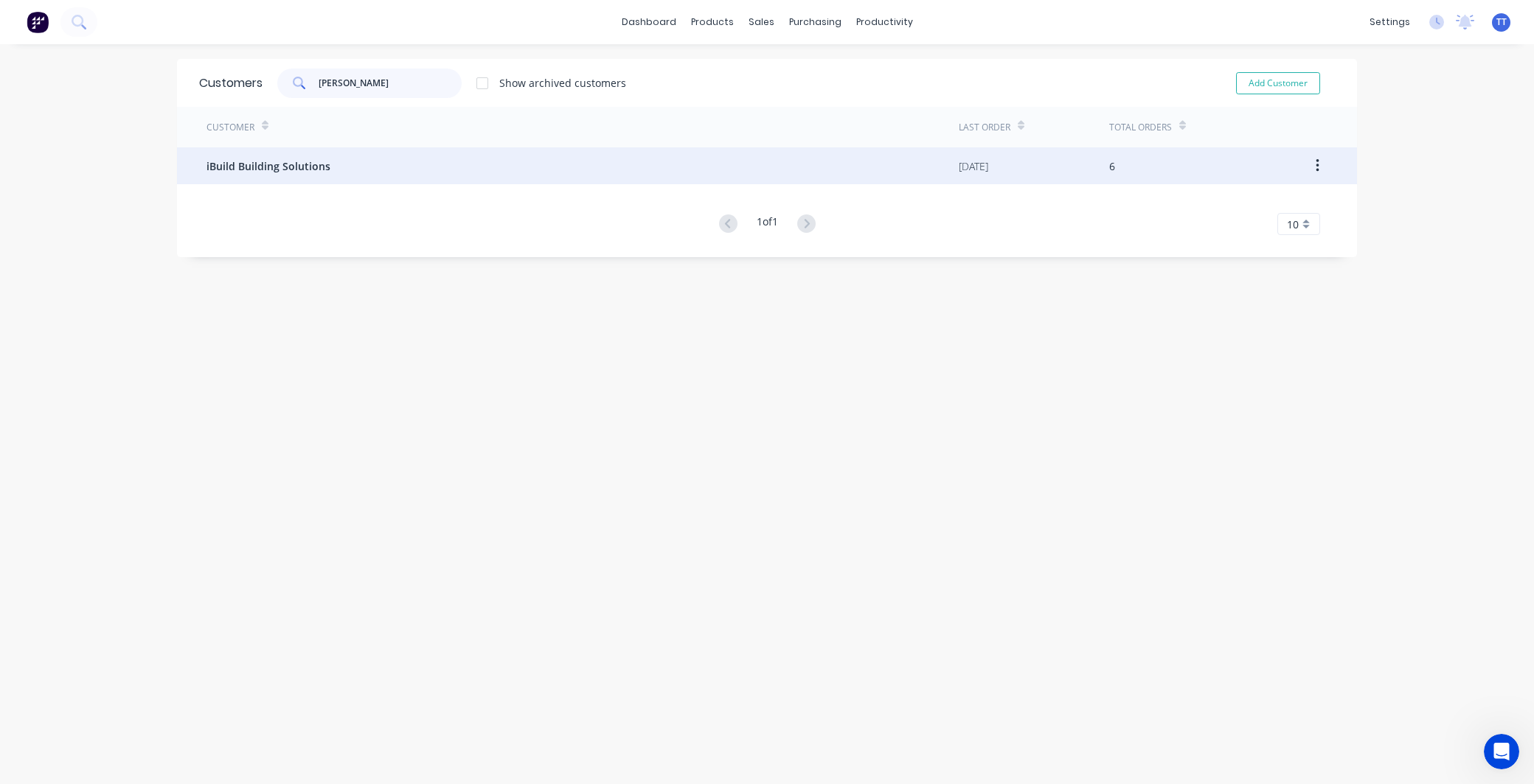
type input "[PERSON_NAME]"
click at [267, 161] on span "iBuild Building Solutions" at bounding box center [268, 166] width 124 height 16
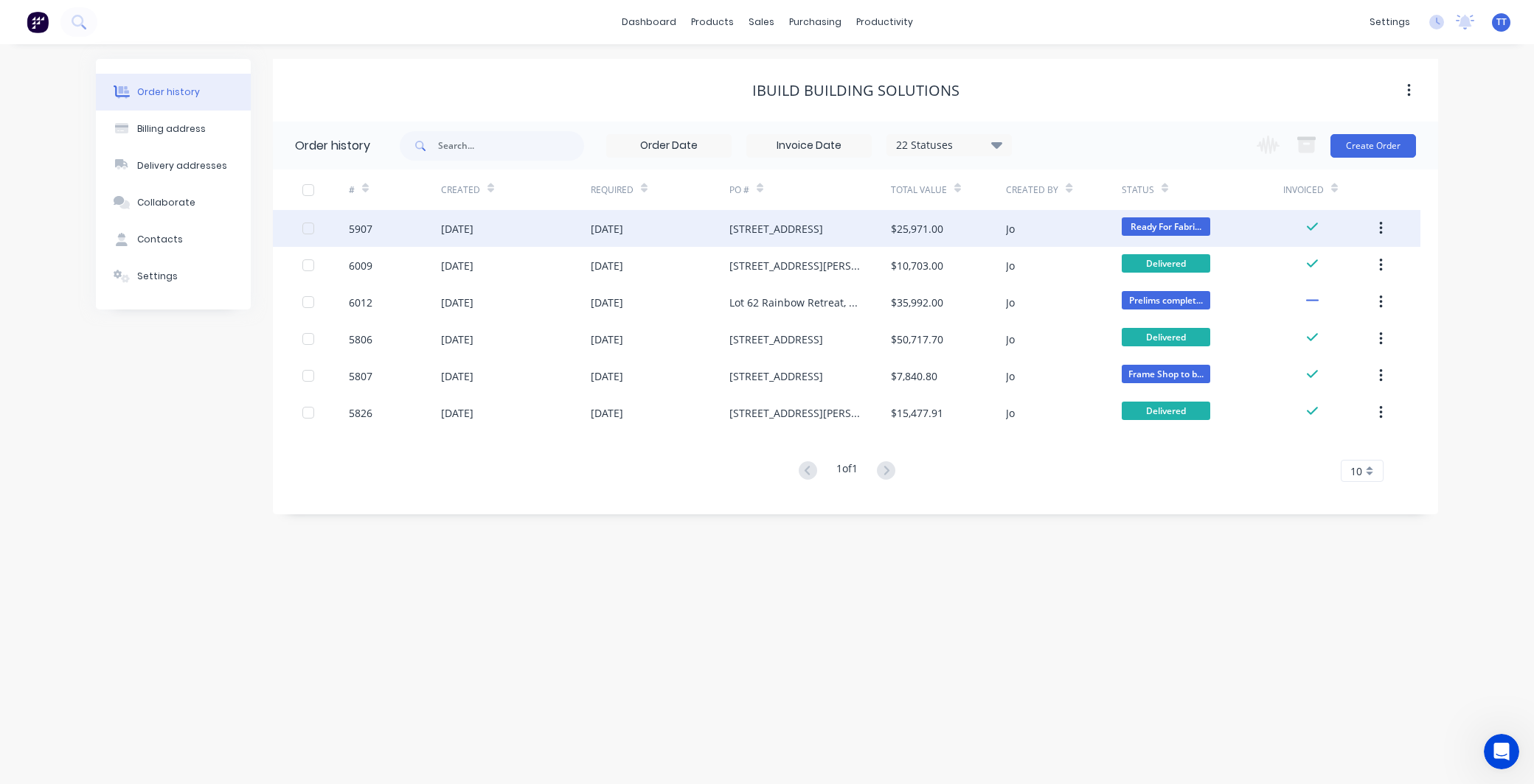
click at [799, 229] on div "[STREET_ADDRESS]" at bounding box center [775, 229] width 94 height 16
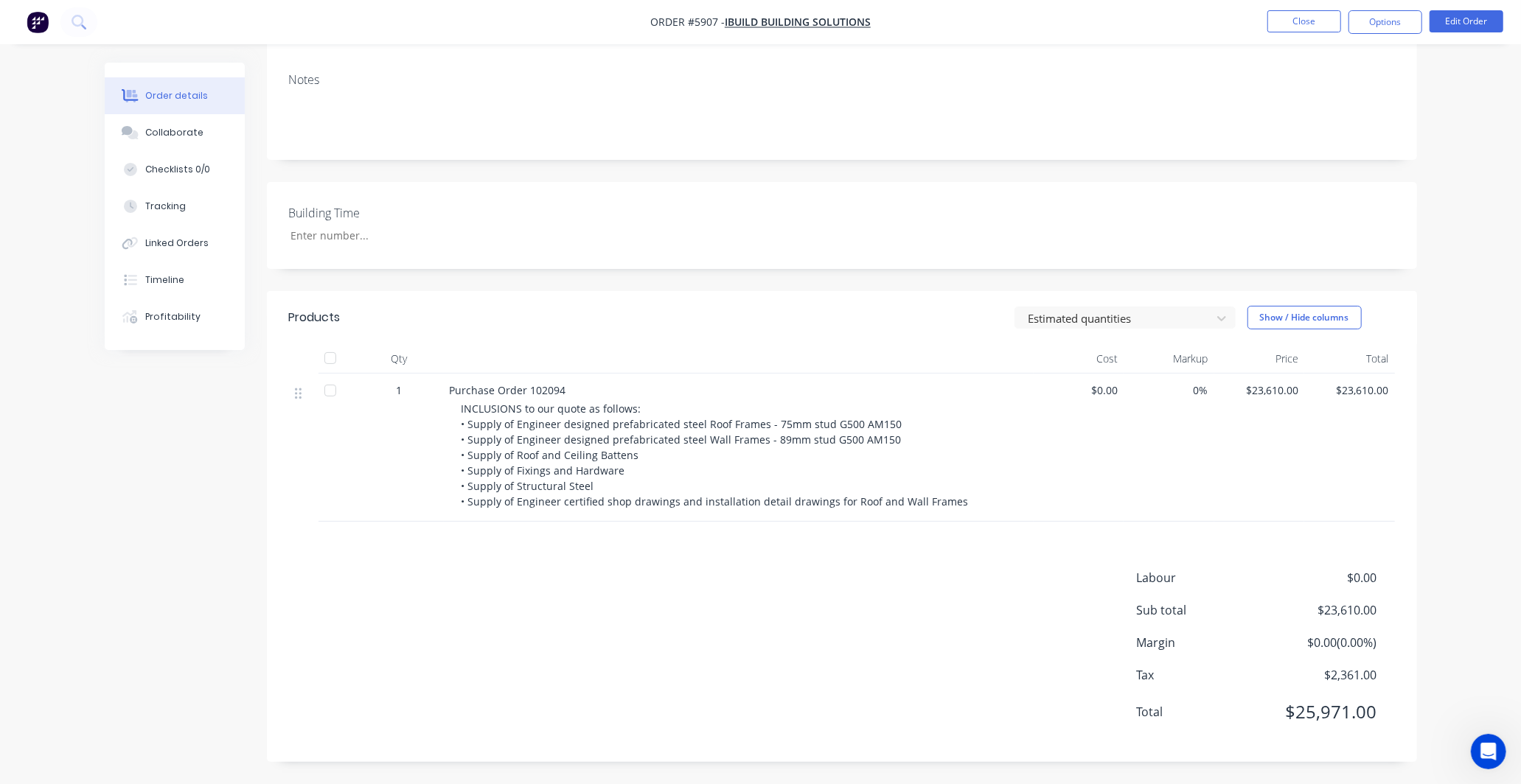
scroll to position [197, 0]
click at [175, 124] on button "Collaborate" at bounding box center [175, 132] width 140 height 37
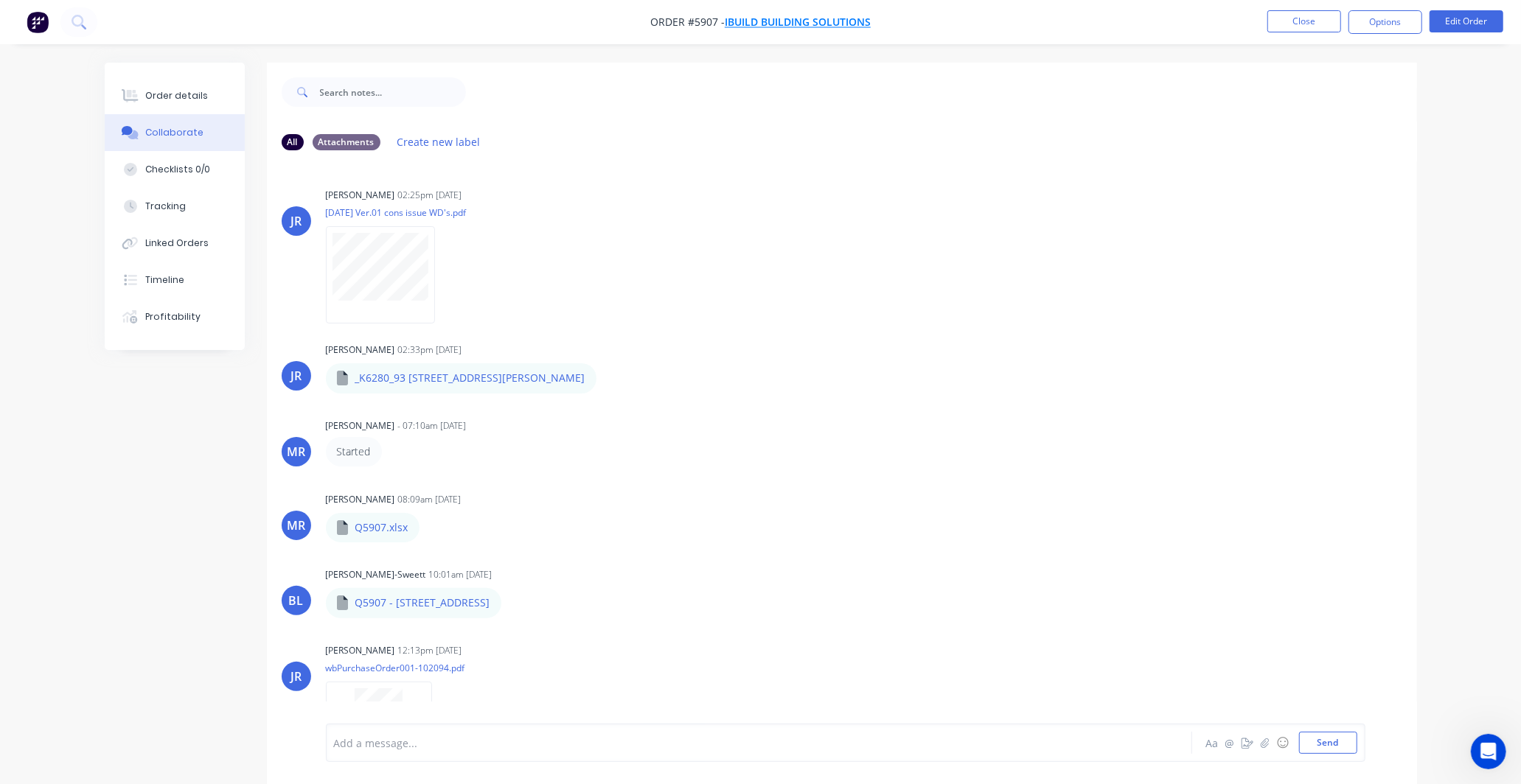
click at [772, 20] on span "iBuild Building Solutions" at bounding box center [798, 23] width 146 height 14
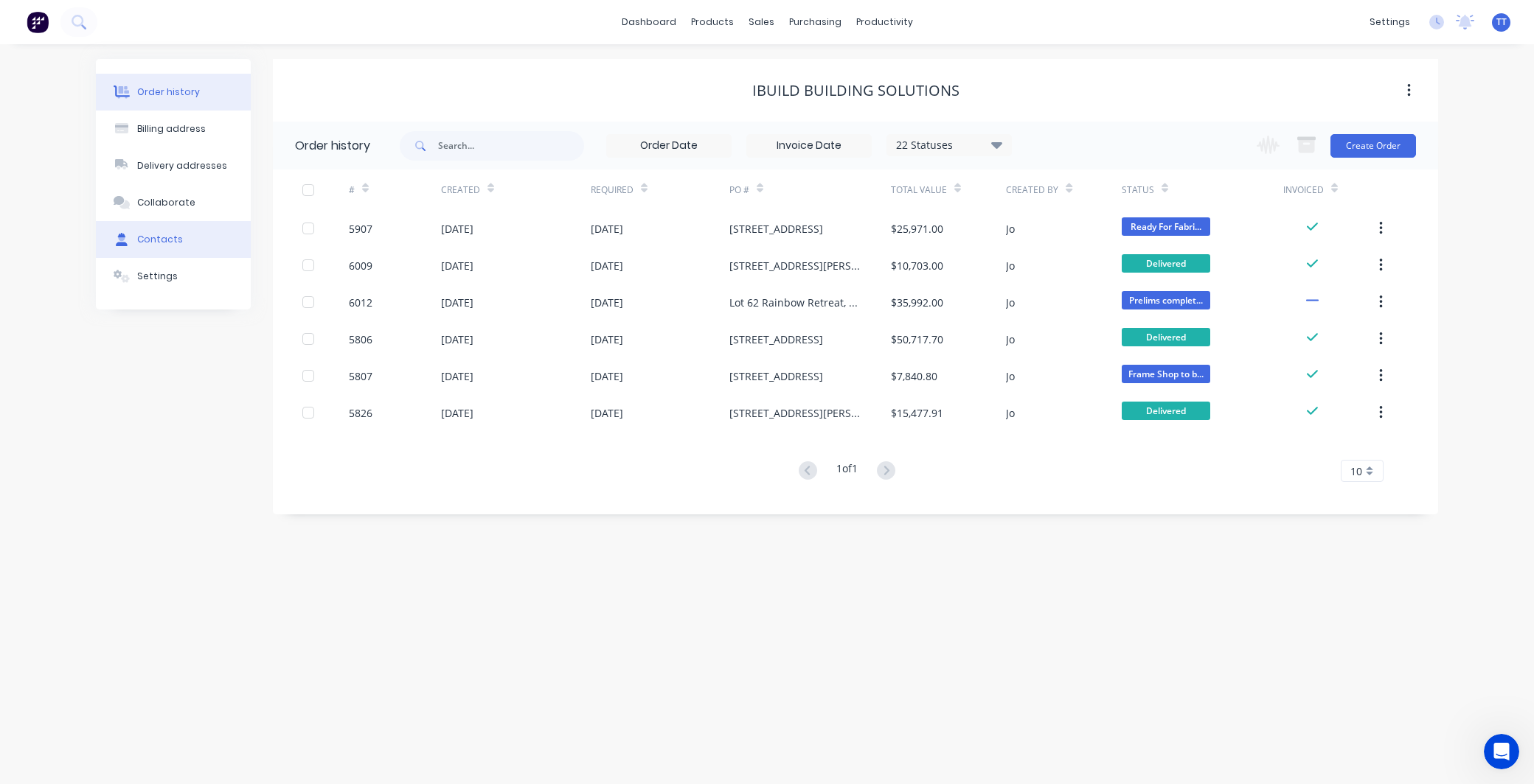
click at [163, 236] on div "Contacts" at bounding box center [160, 239] width 45 height 13
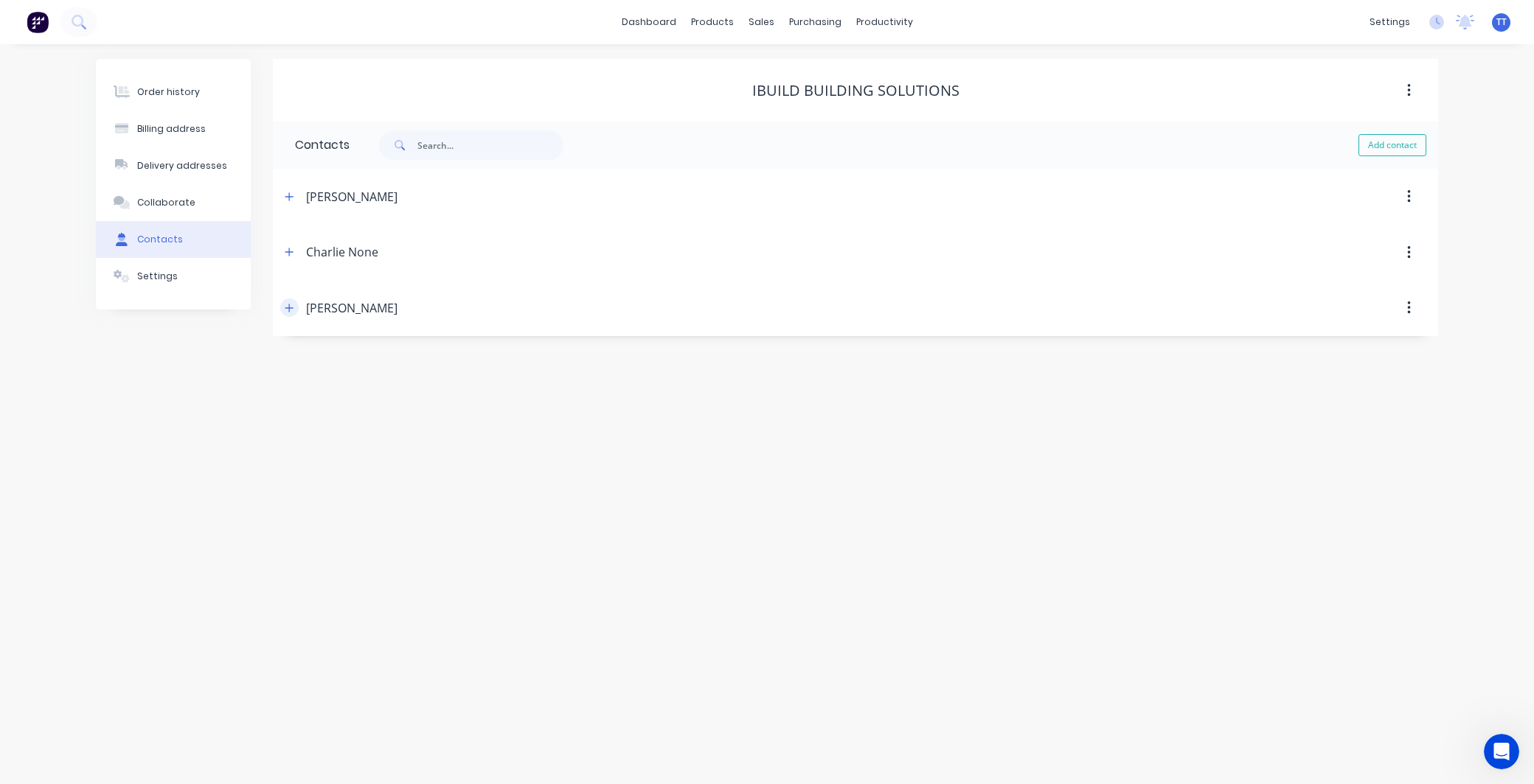
click at [291, 305] on icon "button" at bounding box center [289, 307] width 9 height 10
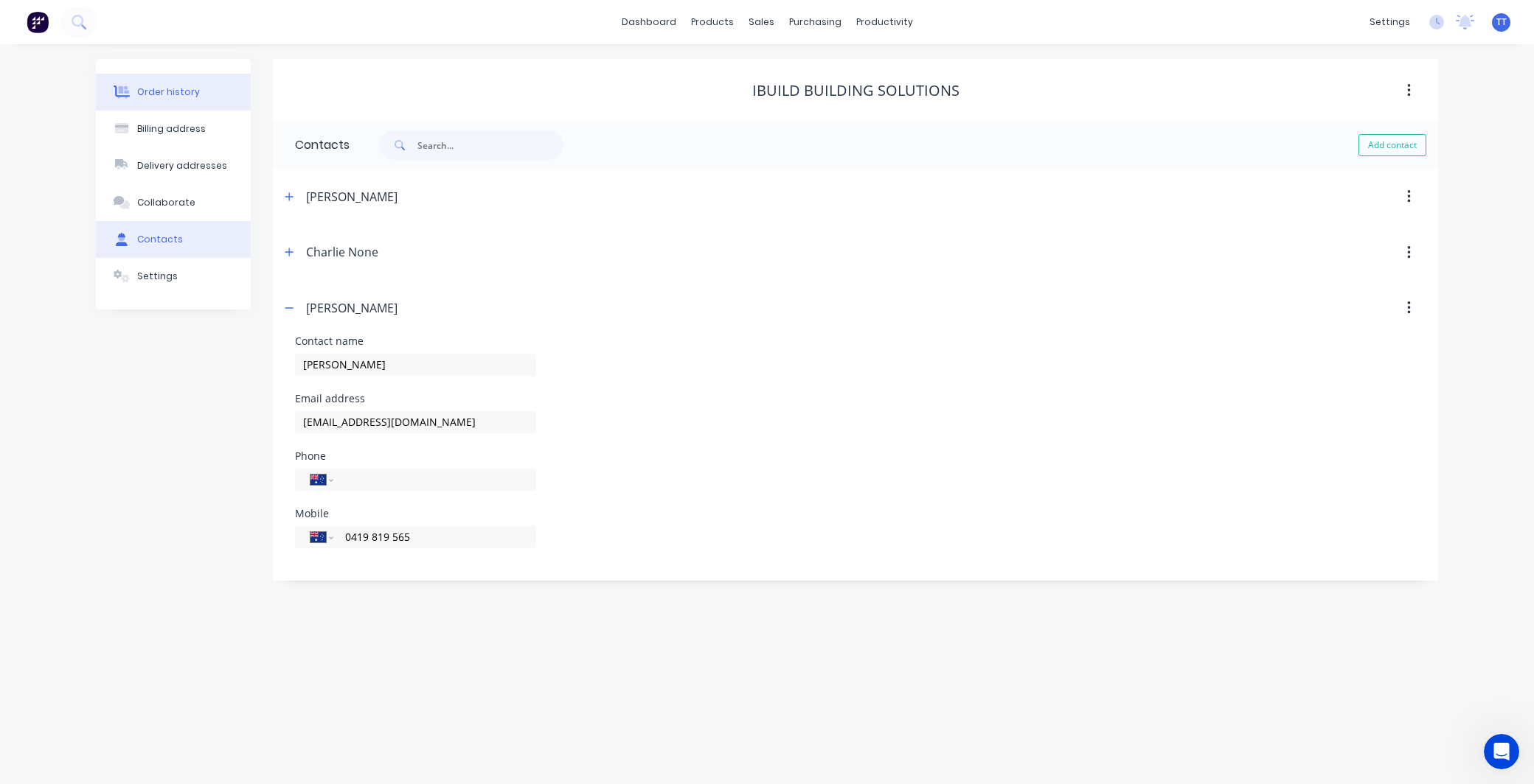
click at [164, 86] on div "Order history" at bounding box center [168, 91] width 62 height 13
